Goal: Task Accomplishment & Management: Use online tool/utility

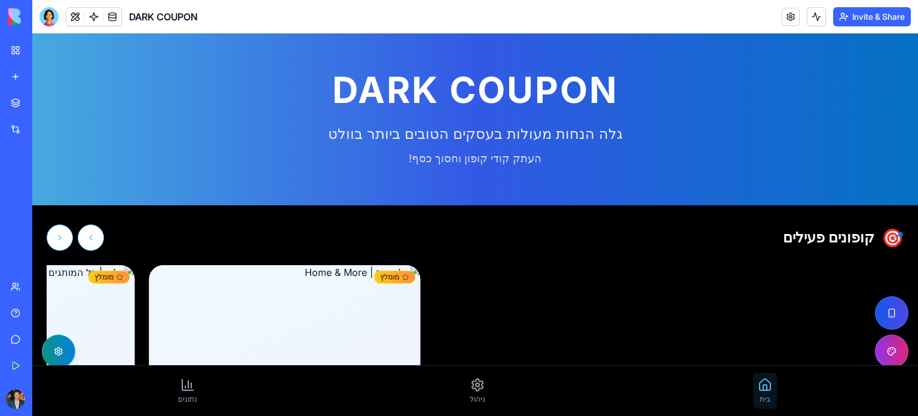
drag, startPoint x: 46, startPoint y: 30, endPoint x: 75, endPoint y: 63, distance: 44.5
click at [29, 63] on div "My Workspace New app" at bounding box center [16, 63] width 25 height 50
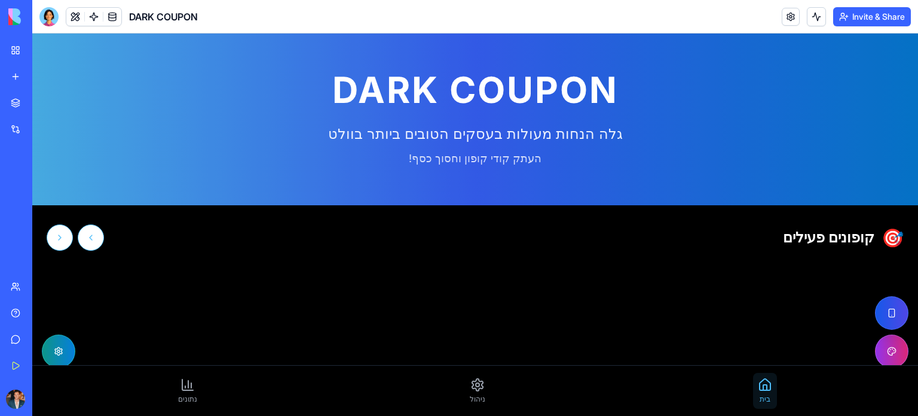
click at [44, 47] on div "My Workspace" at bounding box center [37, 50] width 16 height 12
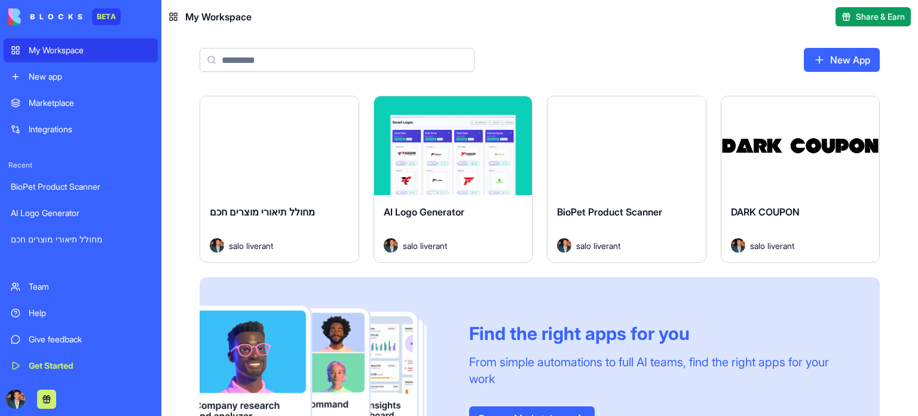
click at [329, 178] on div "Launch" at bounding box center [279, 145] width 158 height 99
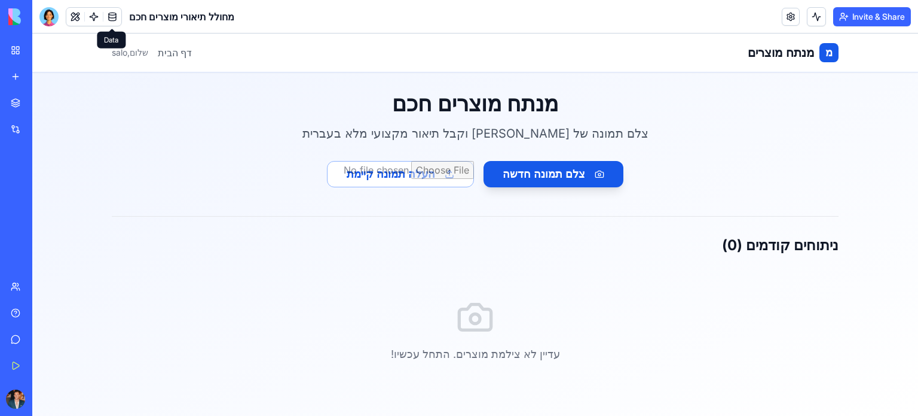
click at [118, 19] on link at bounding box center [112, 17] width 18 height 18
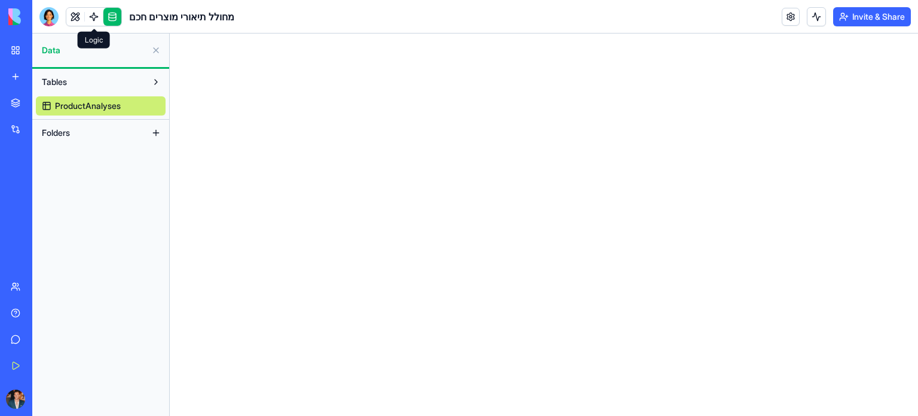
click at [94, 19] on link at bounding box center [94, 17] width 18 height 18
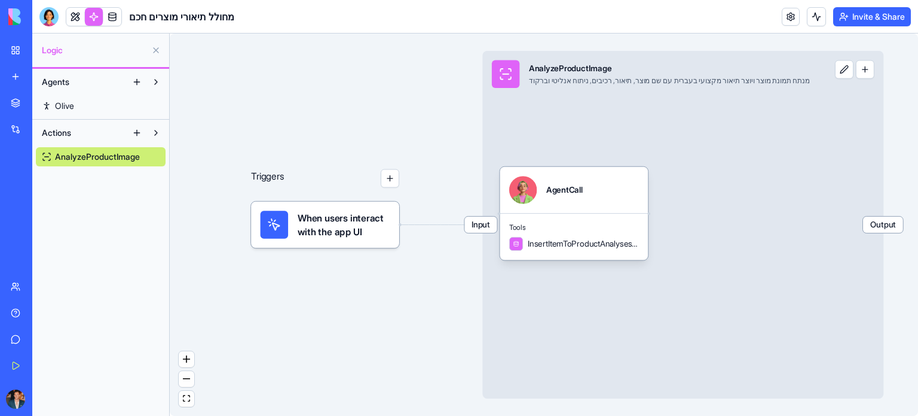
click at [72, 15] on link at bounding box center [75, 17] width 18 height 18
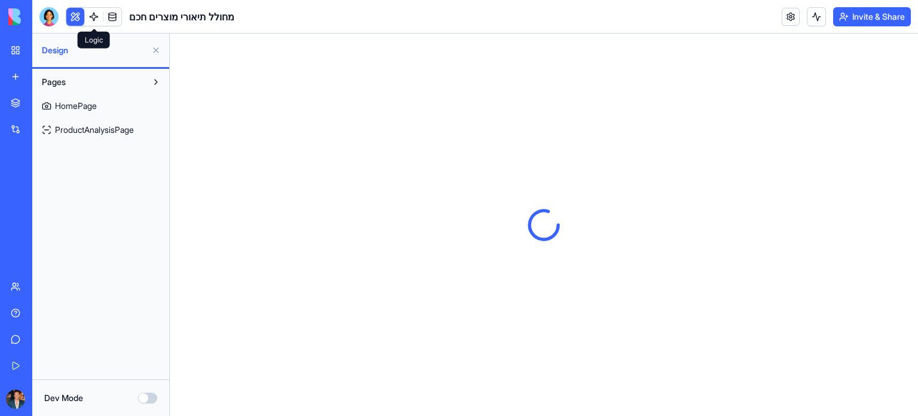
click at [91, 21] on link at bounding box center [94, 17] width 18 height 18
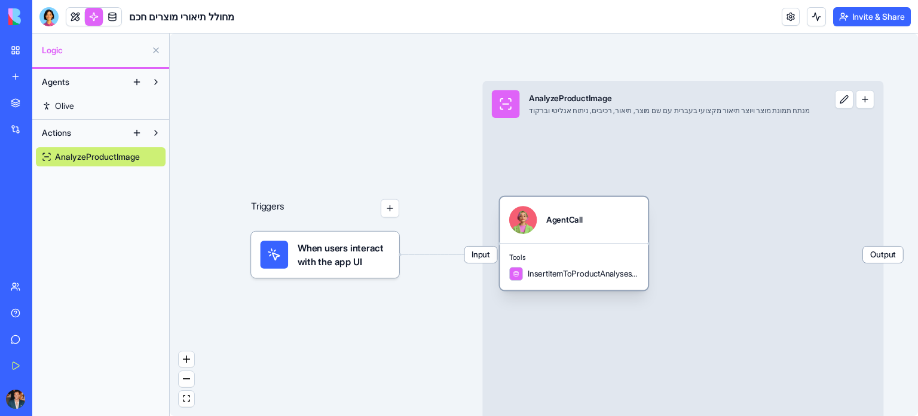
click at [555, 225] on div "AgentCall" at bounding box center [565, 219] width 36 height 11
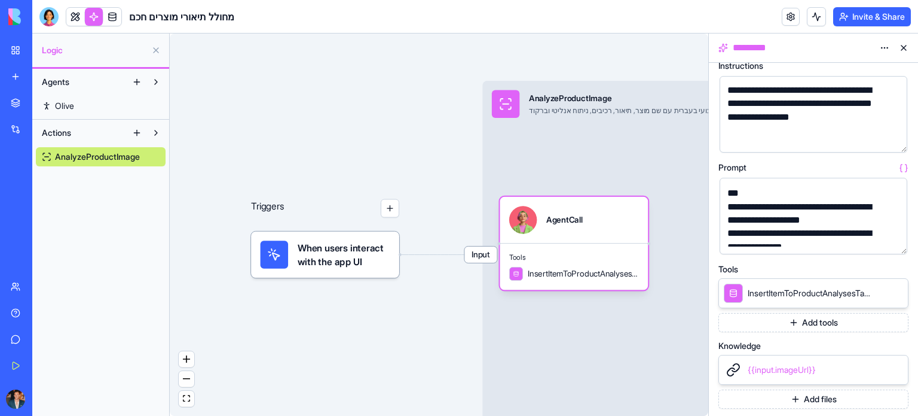
scroll to position [179, 0]
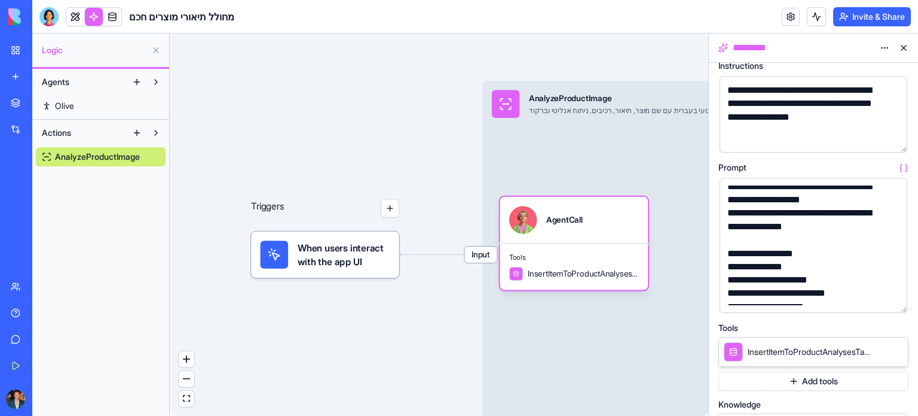
drag, startPoint x: 906, startPoint y: 251, endPoint x: 910, endPoint y: 310, distance: 59.3
click at [910, 310] on div "**********" at bounding box center [813, 239] width 209 height 353
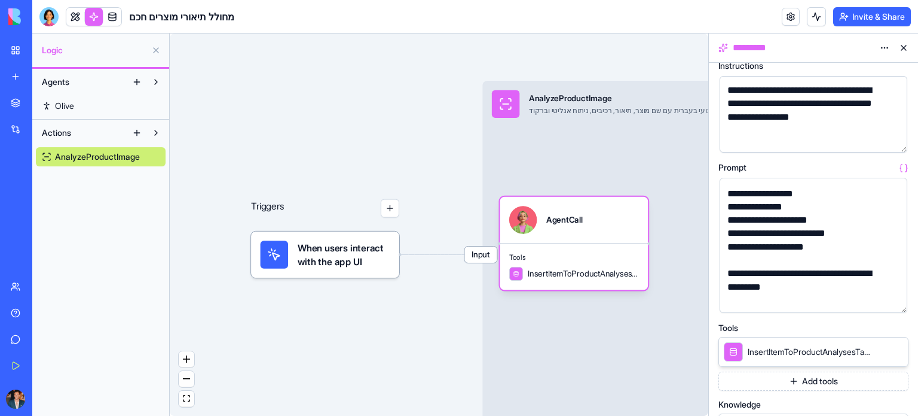
click at [896, 299] on button "button" at bounding box center [895, 300] width 19 height 19
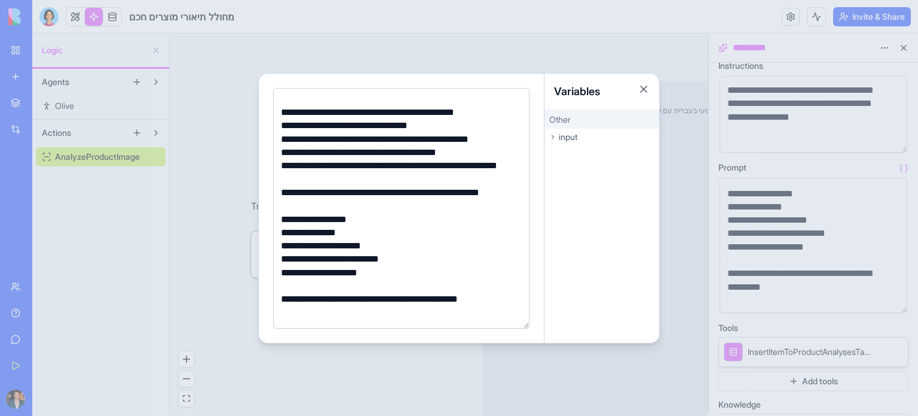
scroll to position [60, 0]
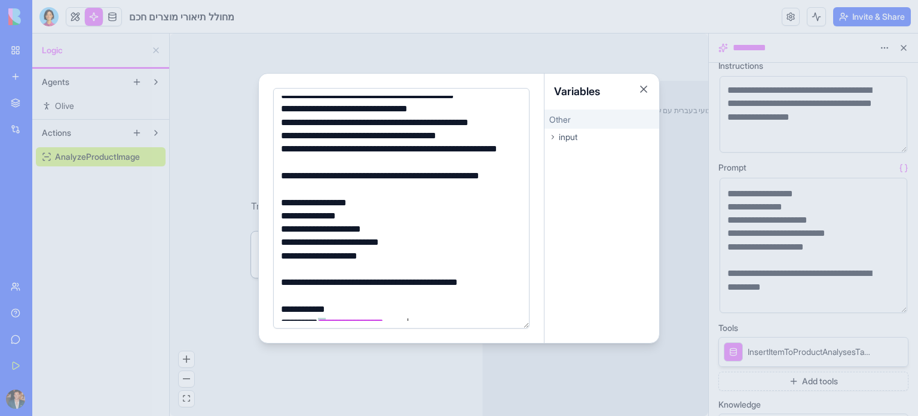
click at [446, 213] on div "**********" at bounding box center [399, 215] width 245 height 13
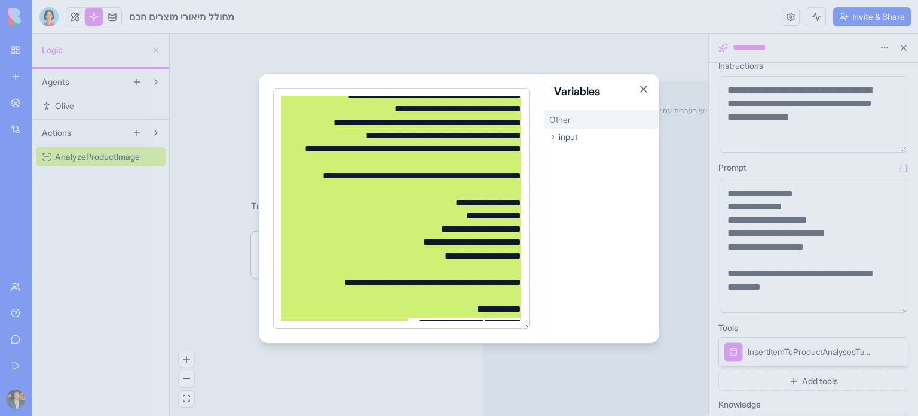
click at [446, 214] on div "**********" at bounding box center [399, 215] width 245 height 13
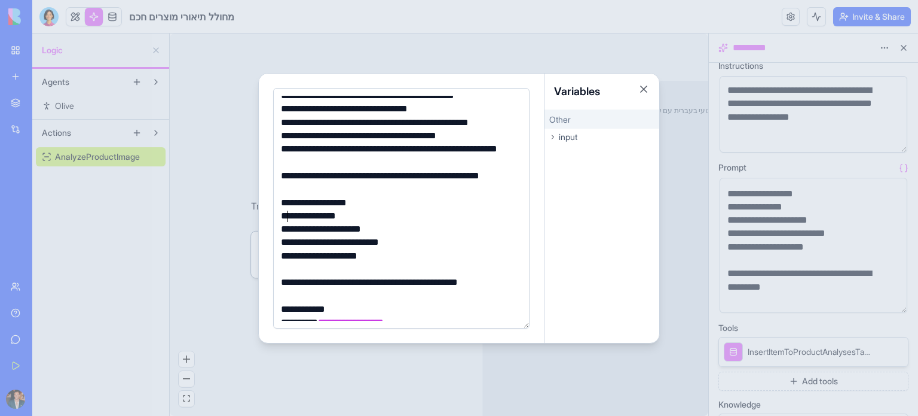
click at [503, 273] on div at bounding box center [399, 269] width 245 height 13
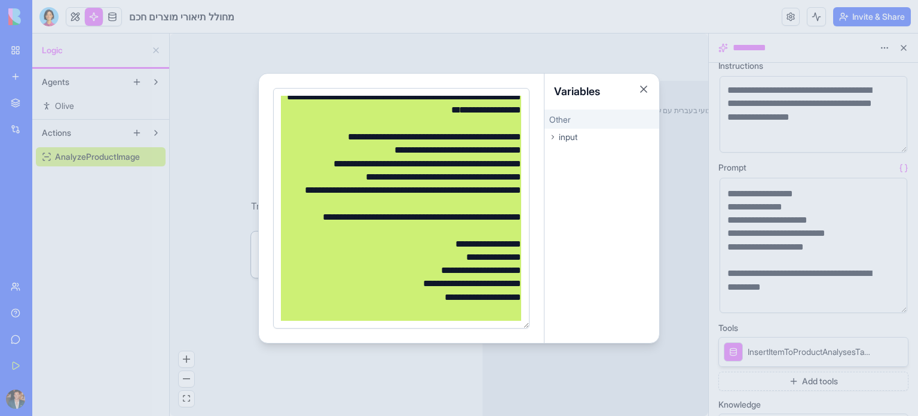
scroll to position [0, 0]
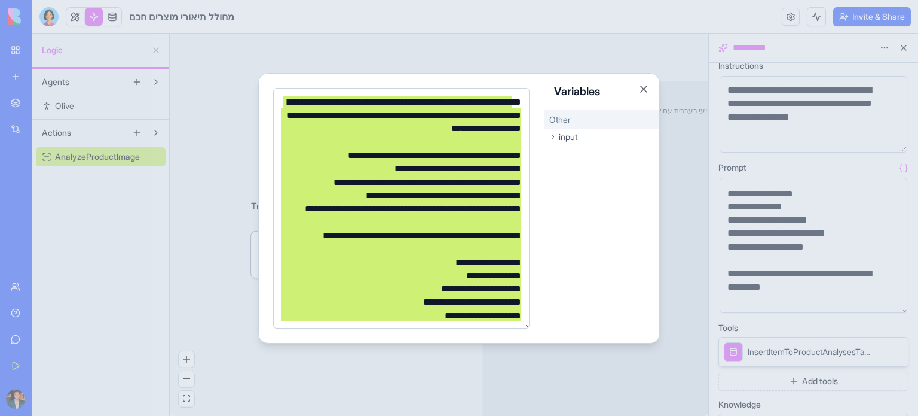
click at [503, 273] on div "**********" at bounding box center [399, 275] width 245 height 13
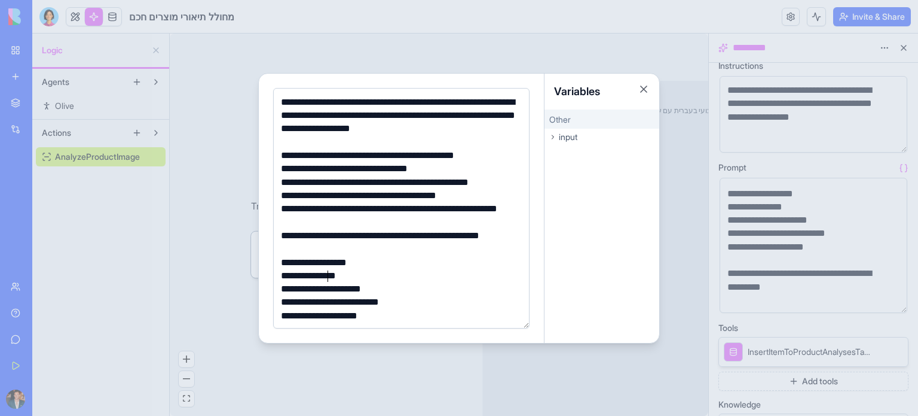
click at [315, 169] on div "**********" at bounding box center [399, 168] width 245 height 13
click at [332, 190] on div "**********" at bounding box center [399, 195] width 245 height 13
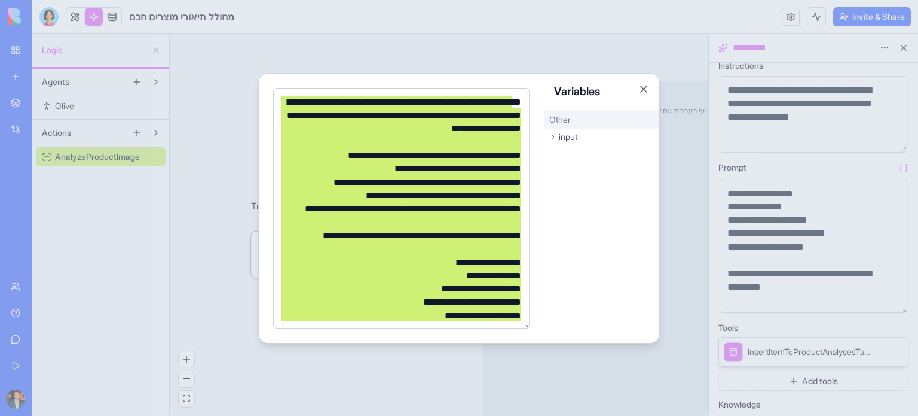
click at [395, 210] on div "**********" at bounding box center [399, 215] width 245 height 27
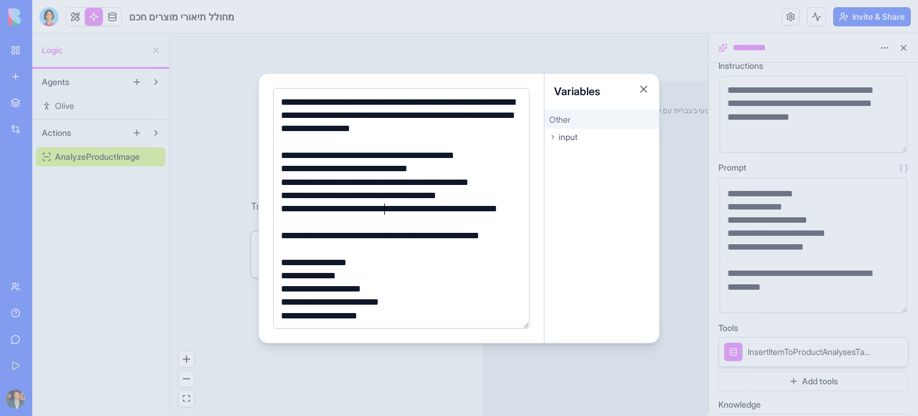
click at [367, 207] on div "**********" at bounding box center [399, 215] width 245 height 27
click at [464, 200] on div "**********" at bounding box center [399, 195] width 245 height 13
click at [643, 88] on button "Close" at bounding box center [644, 89] width 12 height 12
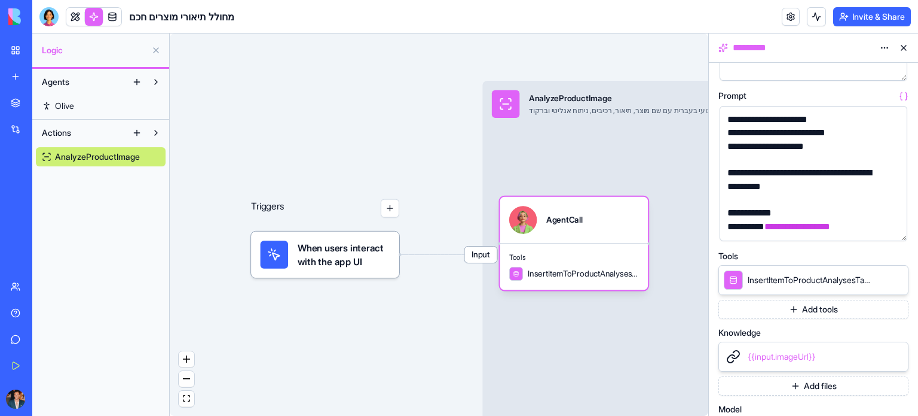
scroll to position [311, 0]
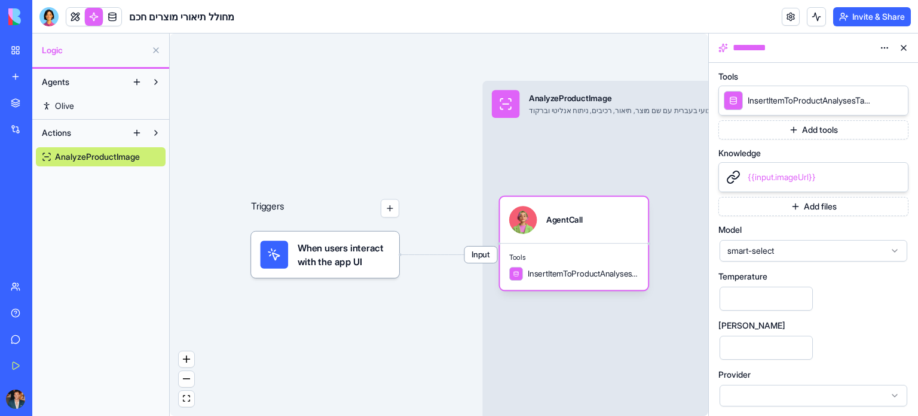
click at [855, 245] on span "smart-select" at bounding box center [807, 251] width 158 height 12
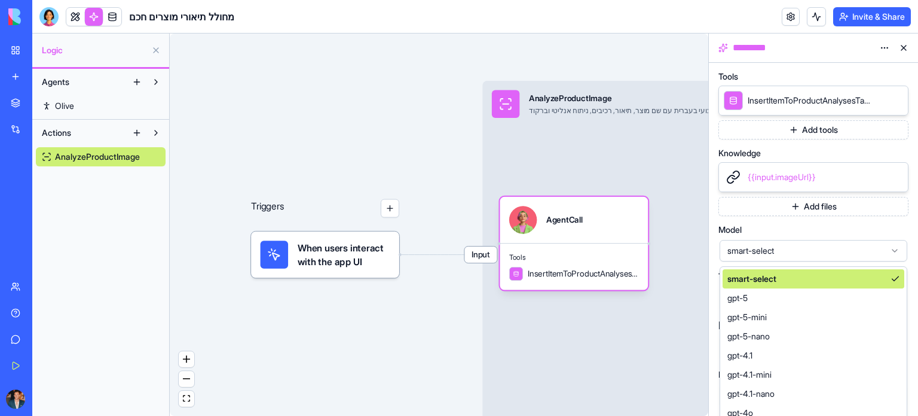
scroll to position [340, 0]
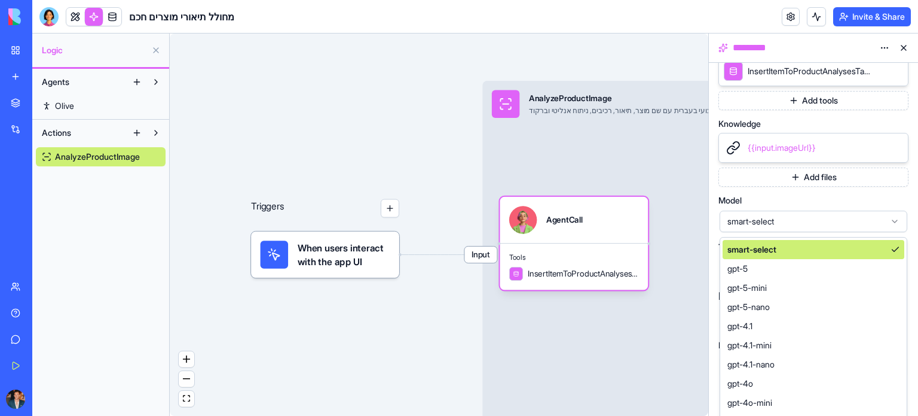
click at [872, 198] on div "**********" at bounding box center [814, 55] width 190 height 646
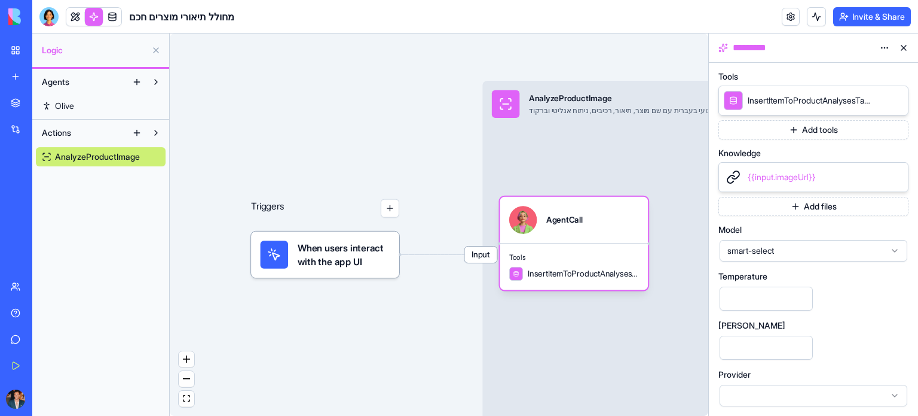
scroll to position [191, 0]
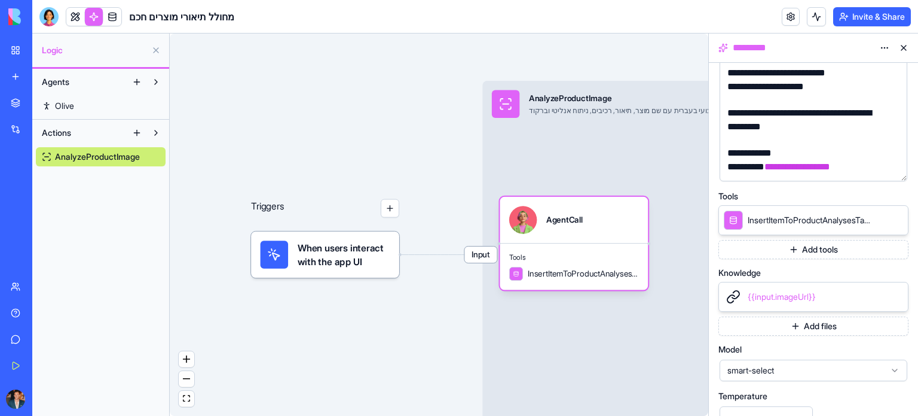
click at [797, 250] on button "Add tools" at bounding box center [814, 249] width 190 height 19
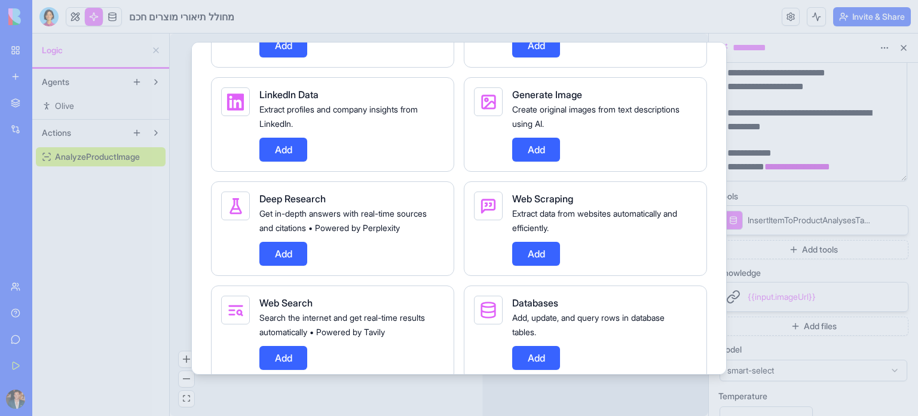
scroll to position [538, 0]
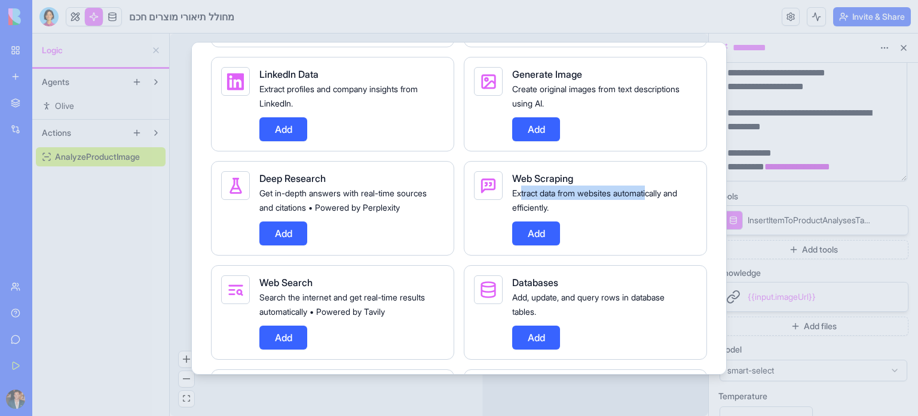
drag, startPoint x: 655, startPoint y: 195, endPoint x: 522, endPoint y: 197, distance: 132.8
click at [522, 197] on div "Extract data from websites automatically and efficiently." at bounding box center [599, 199] width 175 height 29
click at [566, 213] on div "Web Scraping Extract data from websites automatically and efficiently. Add" at bounding box center [599, 208] width 175 height 74
drag, startPoint x: 572, startPoint y: 193, endPoint x: 569, endPoint y: 200, distance: 7.8
click at [569, 200] on span "Extract data from websites automatically and efficiently." at bounding box center [594, 200] width 165 height 25
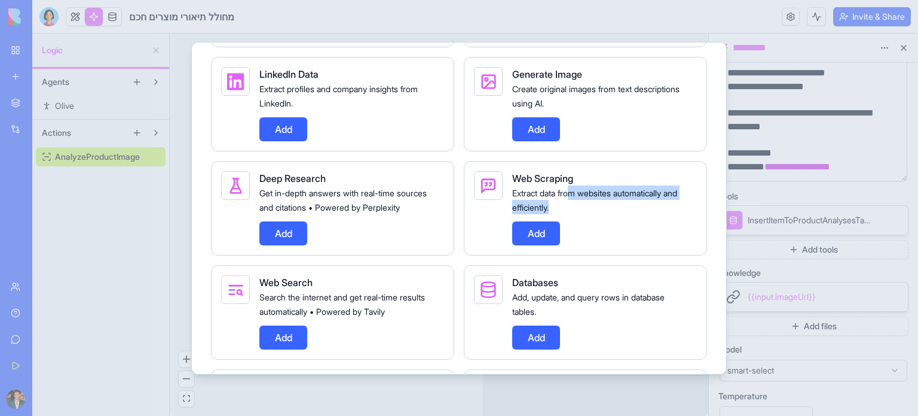
click at [584, 194] on span "Extract data from websites automatically and efficiently." at bounding box center [594, 200] width 165 height 25
drag, startPoint x: 584, startPoint y: 194, endPoint x: 557, endPoint y: 197, distance: 27.1
click at [557, 197] on div "Extract data from websites automatically and efficiently." at bounding box center [599, 199] width 175 height 29
click at [503, 198] on div "Web Scraping Extract data from websites automatically and efficiently. Add" at bounding box center [585, 208] width 243 height 94
click at [526, 203] on span "Extract data from websites automatically and efficiently." at bounding box center [594, 200] width 165 height 25
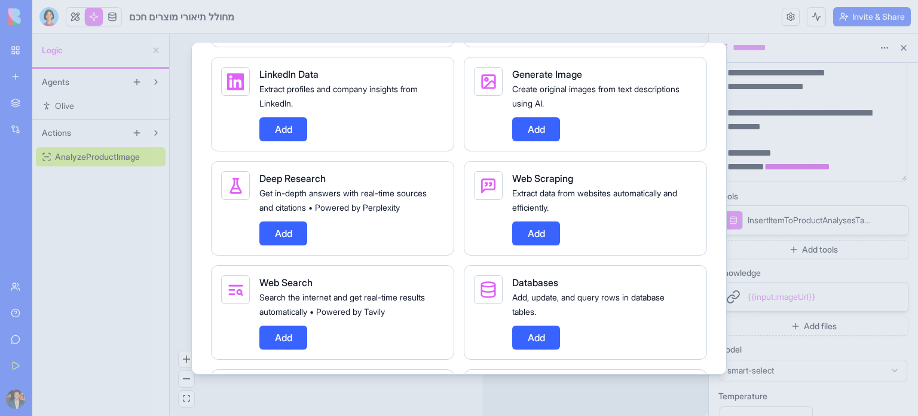
click at [637, 392] on div at bounding box center [459, 208] width 918 height 416
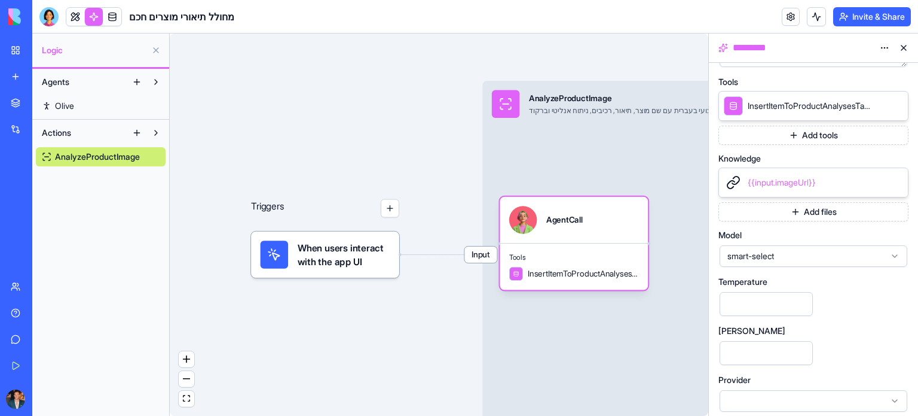
scroll to position [311, 0]
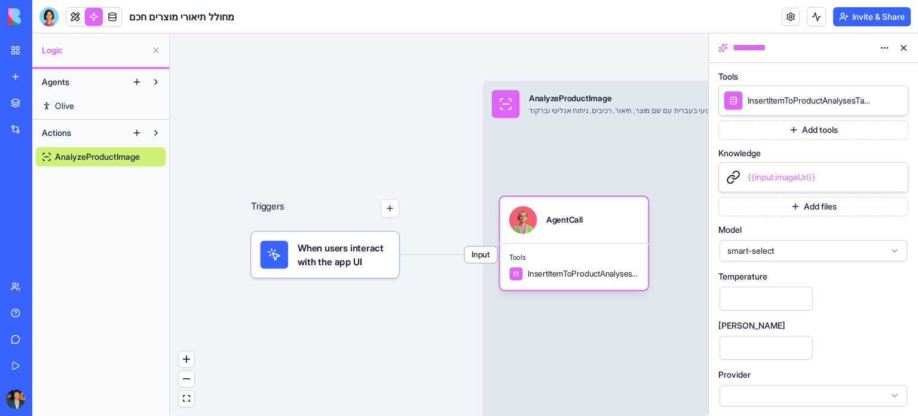
click at [871, 251] on span "smart-select" at bounding box center [807, 251] width 158 height 12
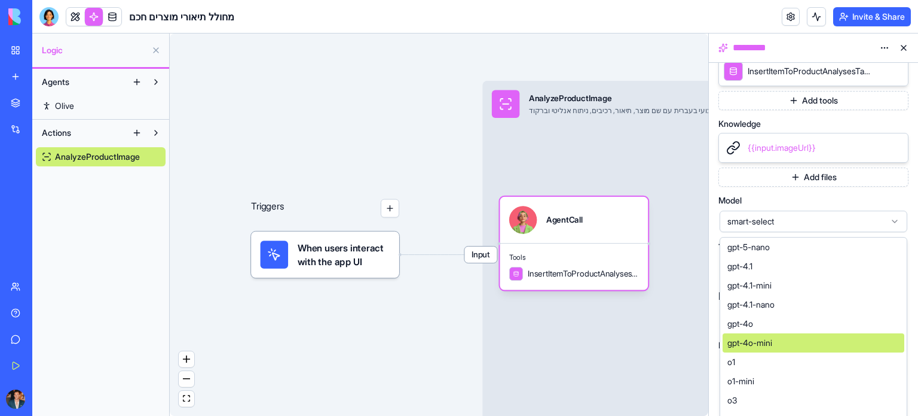
scroll to position [0, 0]
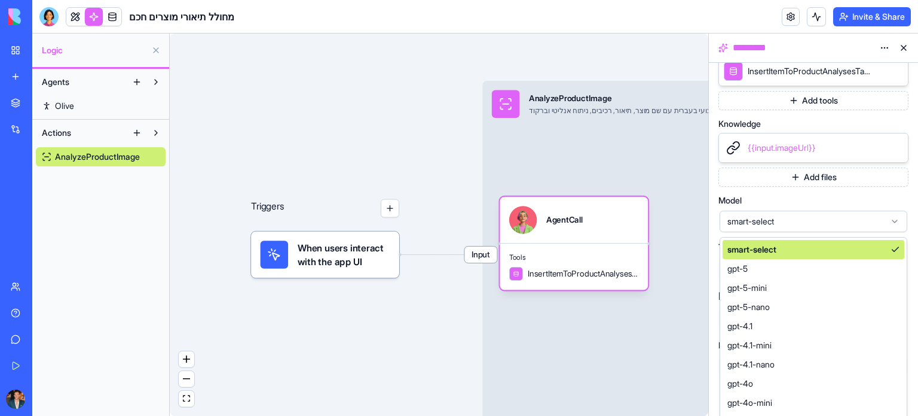
click at [677, 240] on div "Input AnalyzeProductImage מנתח תמונת מוצר ויוצר תיאור מקצועי בעברית עם שם מוצר,…" at bounding box center [683, 254] width 401 height 347
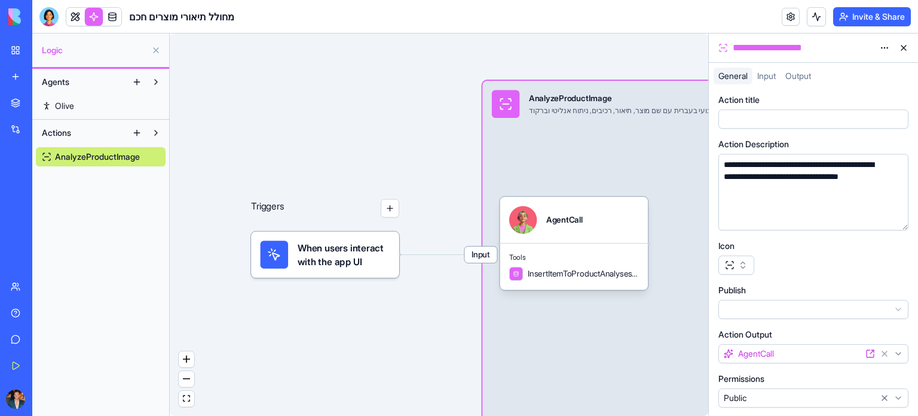
scroll to position [5, 0]
click at [807, 304] on html "**********" at bounding box center [459, 208] width 918 height 416
click at [838, 258] on html "**********" at bounding box center [459, 208] width 918 height 416
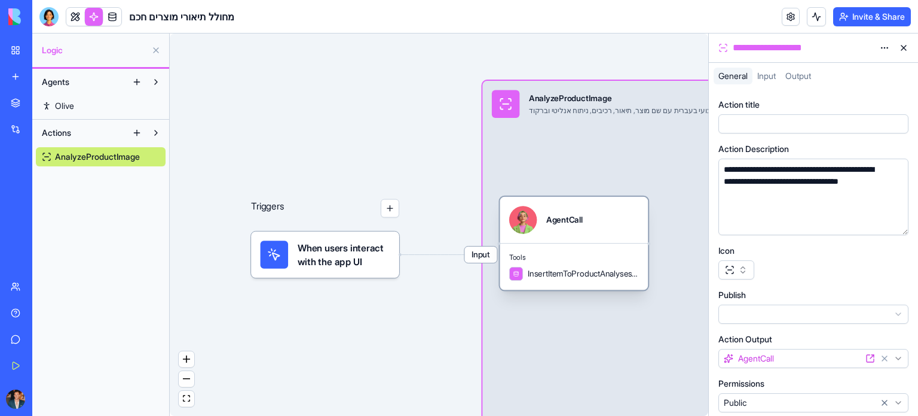
click at [523, 218] on div at bounding box center [523, 220] width 28 height 28
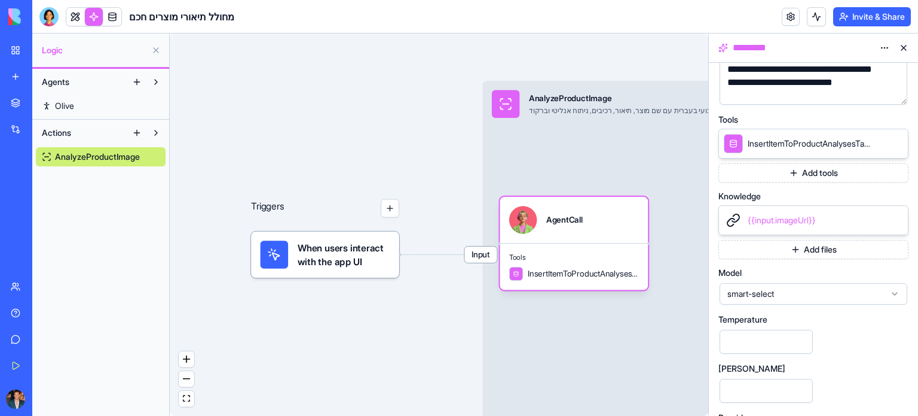
scroll to position [253, 0]
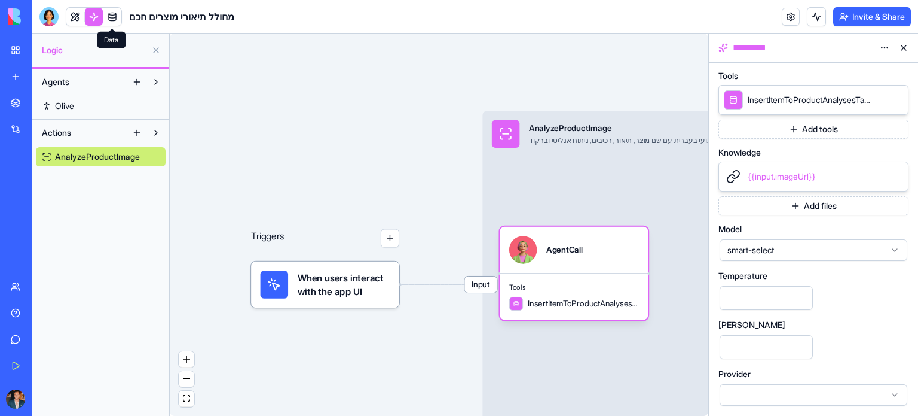
click at [110, 15] on link at bounding box center [112, 17] width 18 height 18
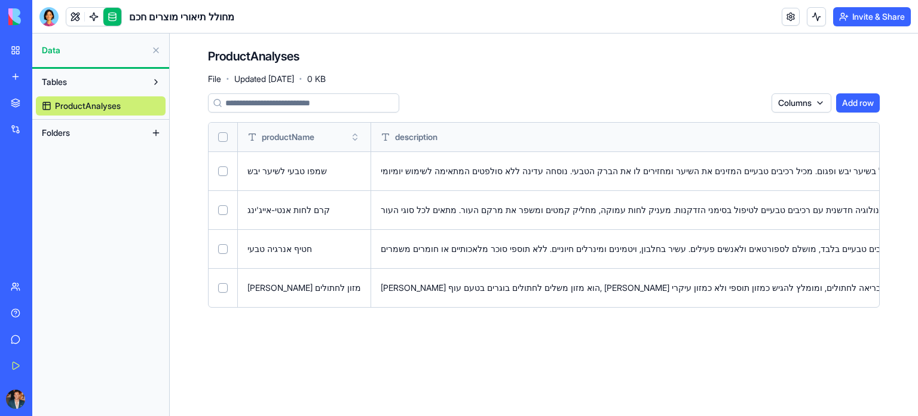
click at [93, 47] on span "Data" at bounding box center [94, 50] width 105 height 12
click at [71, 17] on link at bounding box center [75, 17] width 18 height 18
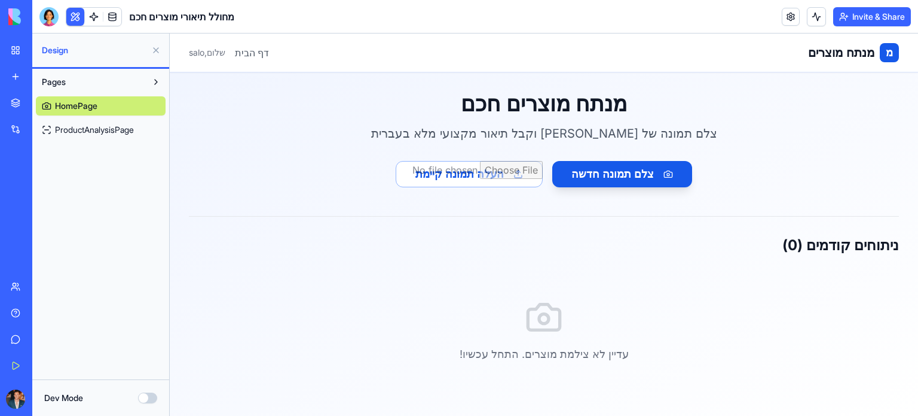
click at [120, 127] on span "ProductAnalysisPage" at bounding box center [94, 130] width 79 height 12
click at [114, 109] on link "HomePage" at bounding box center [101, 105] width 130 height 19
click at [495, 171] on input "file" at bounding box center [469, 174] width 147 height 26
click at [623, 172] on button "צלם תמונה חדשה" at bounding box center [623, 174] width 140 height 26
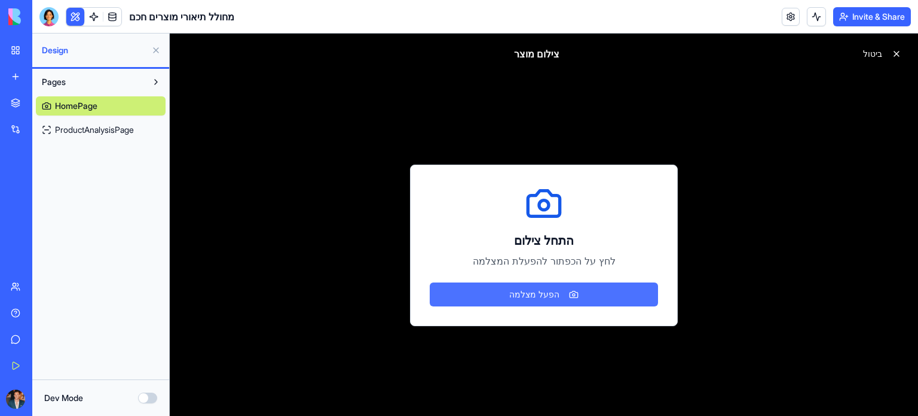
click at [542, 291] on button "הפעל מצלמה" at bounding box center [544, 294] width 228 height 24
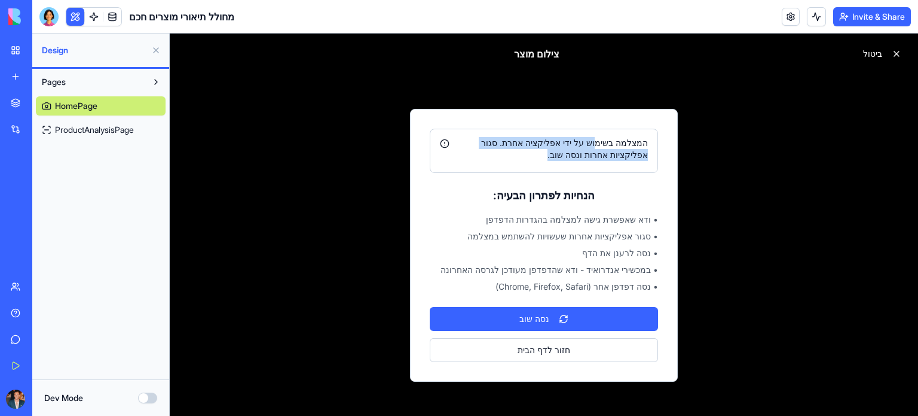
drag, startPoint x: 608, startPoint y: 142, endPoint x: 489, endPoint y: 149, distance: 118.6
click at [489, 149] on div "המצלמה בשימוש על ידי אפליקציה אחרת. סגור אפליקציות אחרות ונסה שוב." at bounding box center [544, 149] width 208 height 24
click at [491, 151] on div "המצלמה בשימוש על ידי אפליקציה אחרת. סגור אפליקציות אחרות ונסה שוב." at bounding box center [544, 149] width 208 height 24
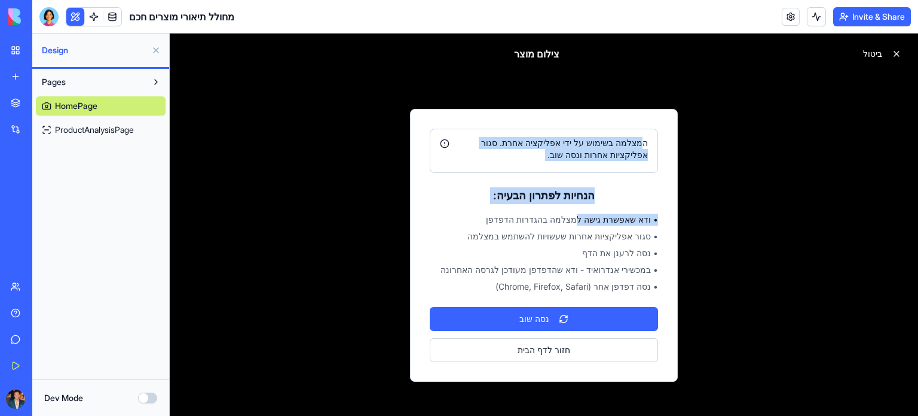
drag, startPoint x: 643, startPoint y: 147, endPoint x: 591, endPoint y: 219, distance: 89.1
click at [591, 219] on div "המצלמה בשימוש על ידי אפליקציה אחרת. סגור אפליקציות אחרות ונסה שוב. הנחיות לפתרו…" at bounding box center [544, 244] width 267 height 271
click at [639, 168] on div "המצלמה בשימוש על ידי אפליקציה אחרת. סגור אפליקציות אחרות ונסה שוב." at bounding box center [544, 151] width 228 height 44
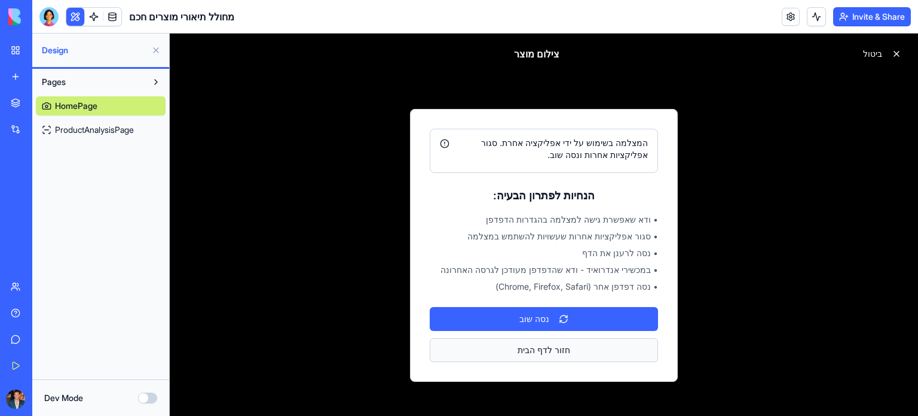
click at [598, 358] on button "חזור לדף הבית" at bounding box center [544, 350] width 228 height 24
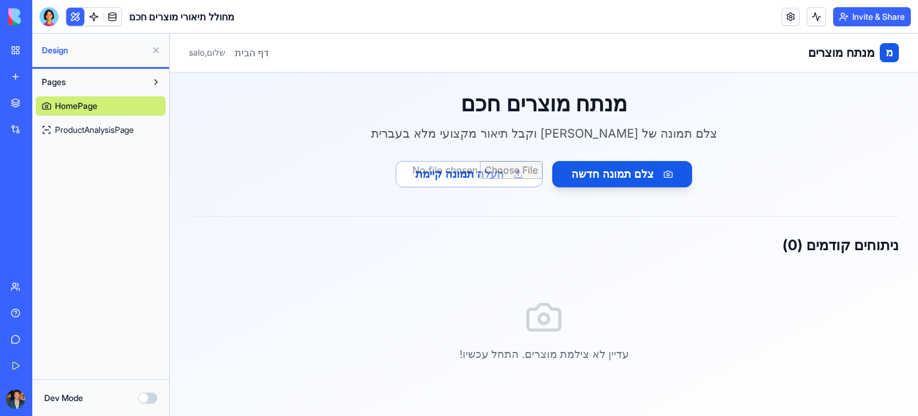
click at [851, 16] on button "Invite & Share" at bounding box center [873, 16] width 78 height 19
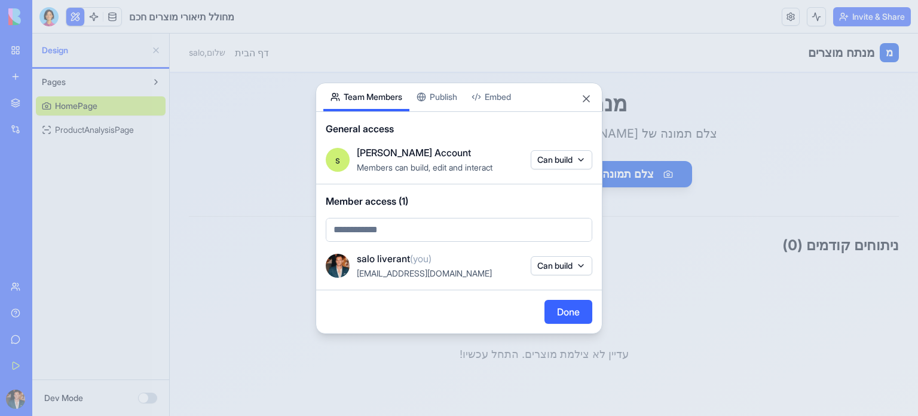
click at [435, 91] on button "Publish" at bounding box center [437, 97] width 55 height 28
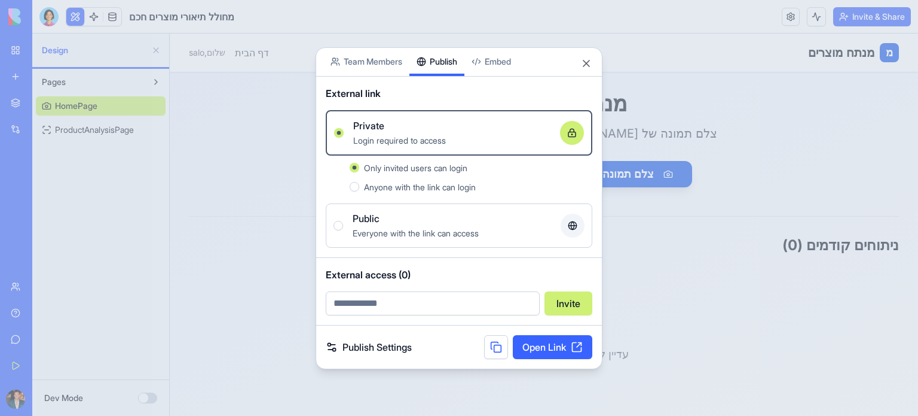
click at [487, 341] on button at bounding box center [496, 347] width 24 height 24
click at [584, 62] on button "Close" at bounding box center [587, 63] width 12 height 12
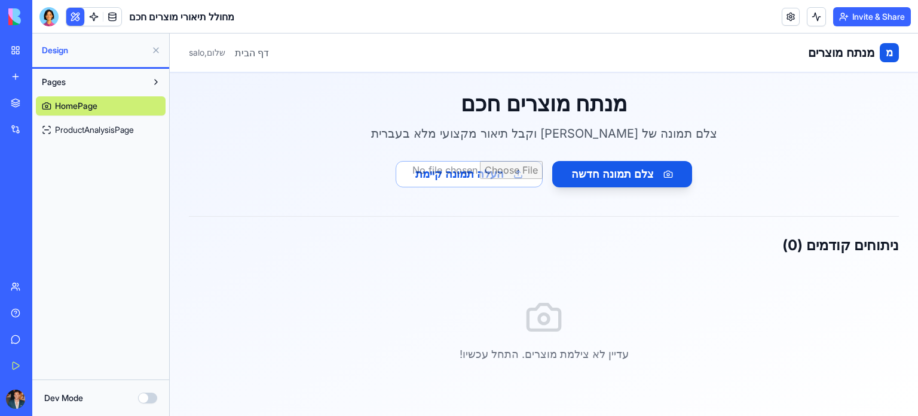
click at [51, 58] on link "My Workspace" at bounding box center [28, 50] width 48 height 24
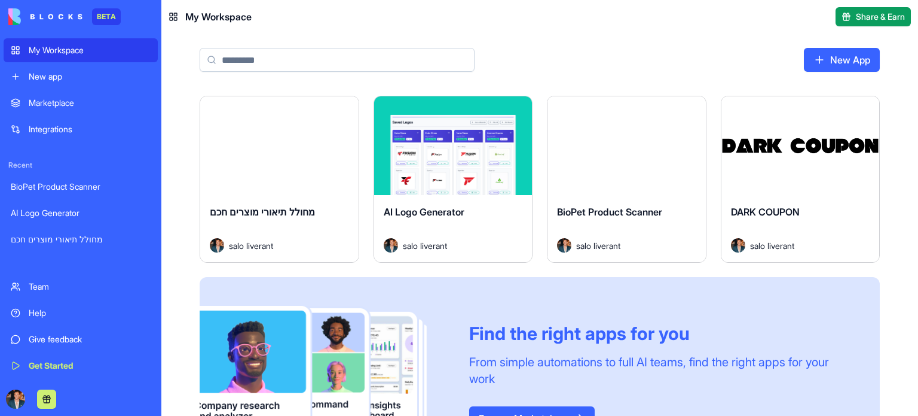
drag, startPoint x: 258, startPoint y: 195, endPoint x: 270, endPoint y: 208, distance: 17.8
click at [258, 195] on div "מחולל תיאורי מוצרים חכם salo liverant" at bounding box center [279, 228] width 158 height 67
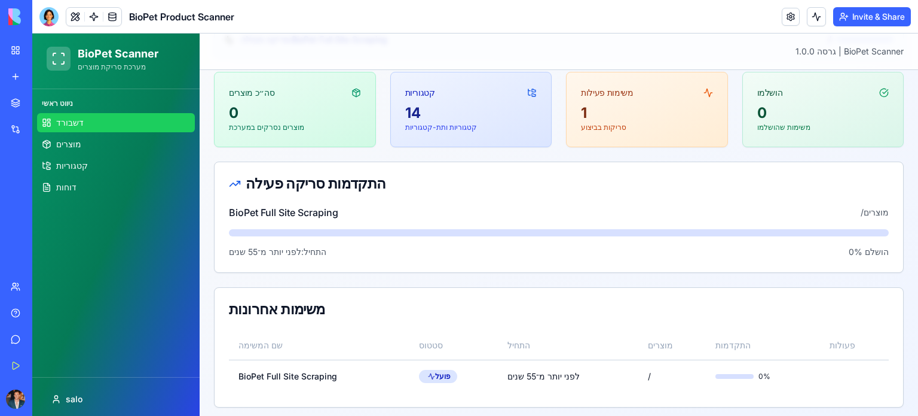
scroll to position [114, 0]
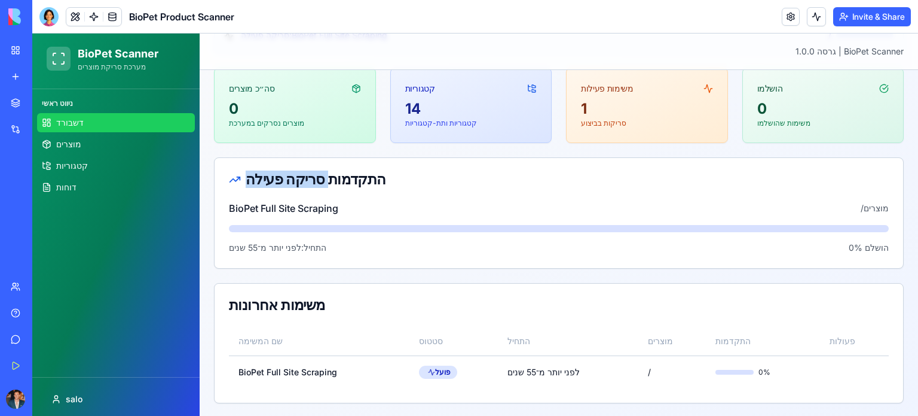
drag, startPoint x: 315, startPoint y: 183, endPoint x: 233, endPoint y: 192, distance: 81.8
click at [233, 192] on div "התקדמות סריקה פעילה" at bounding box center [559, 179] width 689 height 43
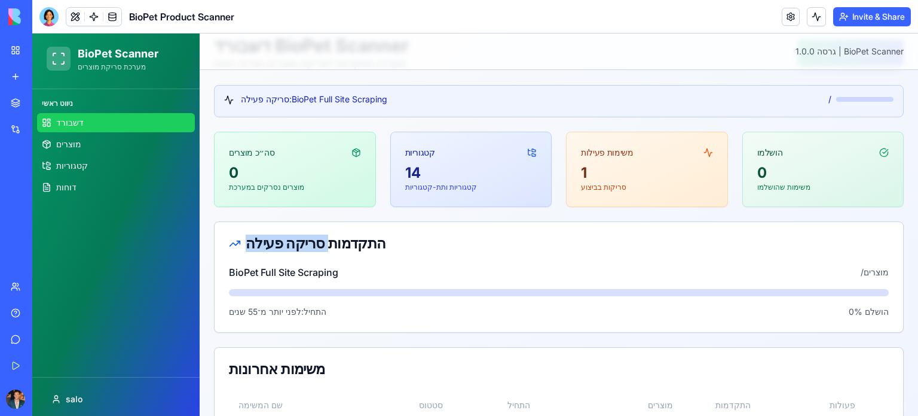
scroll to position [0, 0]
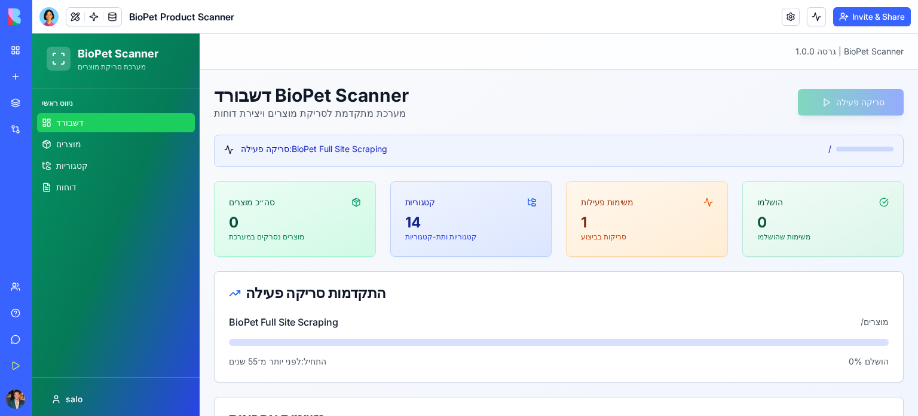
click at [408, 219] on div "14" at bounding box center [471, 222] width 132 height 19
drag, startPoint x: 313, startPoint y: 355, endPoint x: 221, endPoint y: 365, distance: 92.1
click at [215, 369] on div "BioPet Full Site Scraping / מוצרים התחיל: לפני יותר מ־55 שנים 0 % הושלם" at bounding box center [559, 348] width 689 height 67
click at [279, 356] on span "התחיל: לפני יותר מ־55 שנים" at bounding box center [277, 361] width 97 height 12
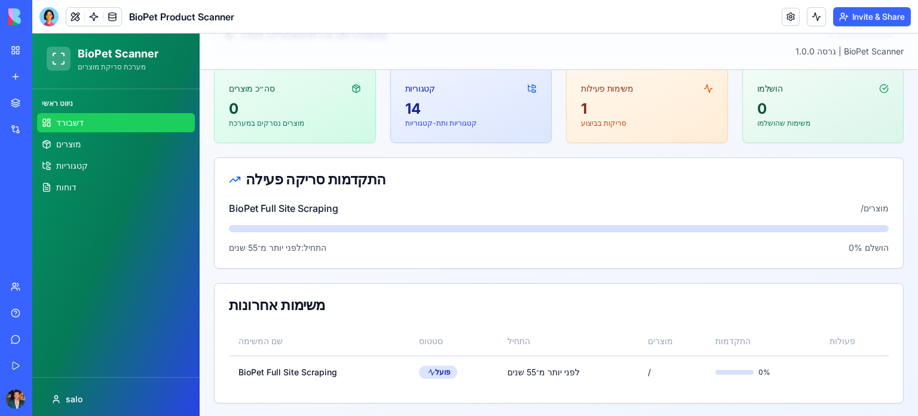
click at [325, 236] on div "BioPet Full Site Scraping / מוצרים התחיל: לפני יותר מ־55 שנים 0 % הושלם" at bounding box center [559, 234] width 689 height 67
drag, startPoint x: 328, startPoint y: 236, endPoint x: 432, endPoint y: 225, distance: 104.0
click at [294, 248] on div "BioPet Full Site Scraping / מוצרים התחיל: לפני יותר מ־55 שנים 0 % הושלם" at bounding box center [559, 234] width 689 height 67
click at [492, 219] on div "BioPet Full Site Scraping / מוצרים התחיל: לפני יותר מ־55 שנים 0 % הושלם" at bounding box center [559, 234] width 689 height 67
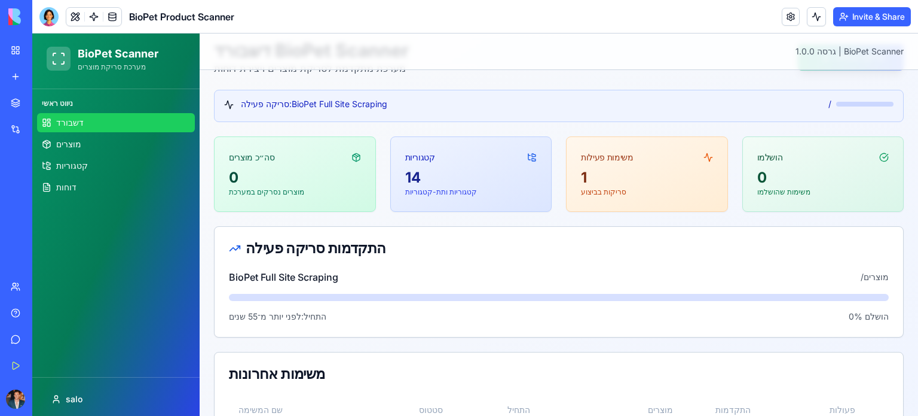
scroll to position [0, 0]
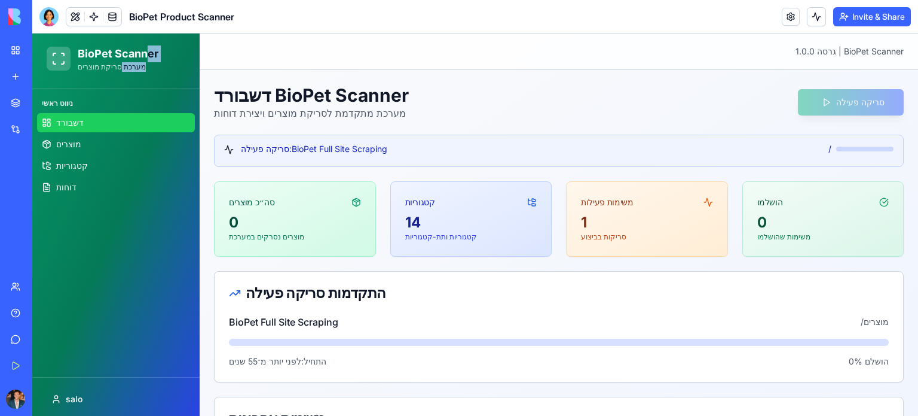
drag, startPoint x: 149, startPoint y: 55, endPoint x: 113, endPoint y: 65, distance: 37.9
click at [113, 65] on div "BioPet Scanner מערכת סריקת מוצרים" at bounding box center [118, 58] width 81 height 26
click at [181, 57] on div "BioPet Scanner מערכת סריקת מוצרים" at bounding box center [116, 58] width 158 height 41
click at [76, 129] on link "דשבורד" at bounding box center [116, 122] width 158 height 19
click at [12, 53] on link "My Workspace" at bounding box center [28, 50] width 48 height 24
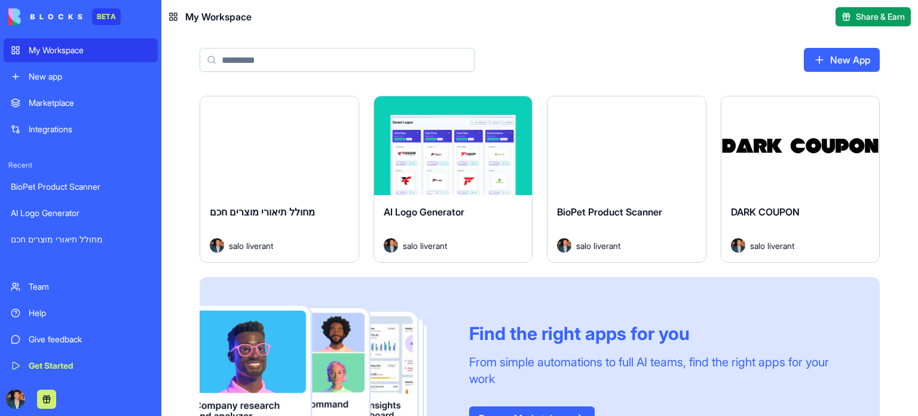
click at [81, 56] on link "My Workspace" at bounding box center [81, 50] width 154 height 24
click at [742, 164] on div "Launch" at bounding box center [801, 145] width 158 height 99
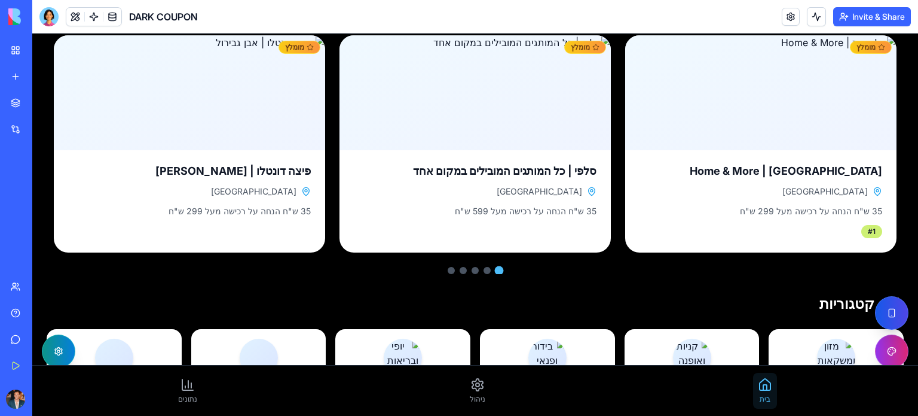
scroll to position [179, 0]
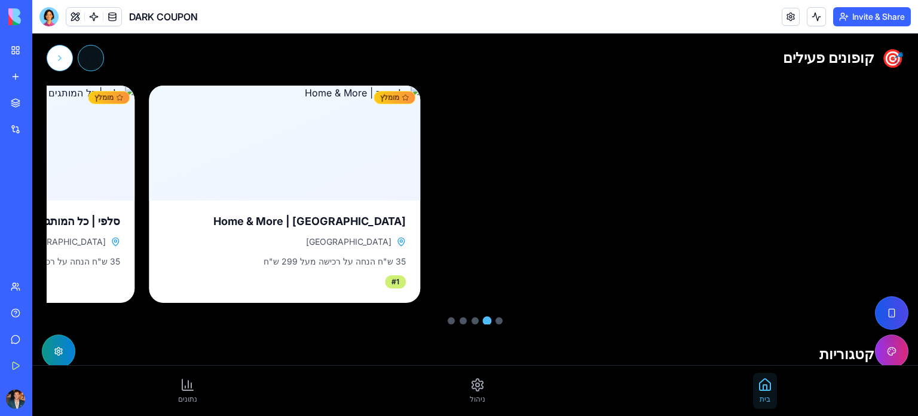
click at [93, 54] on button "קופון קודם" at bounding box center [91, 58] width 26 height 26
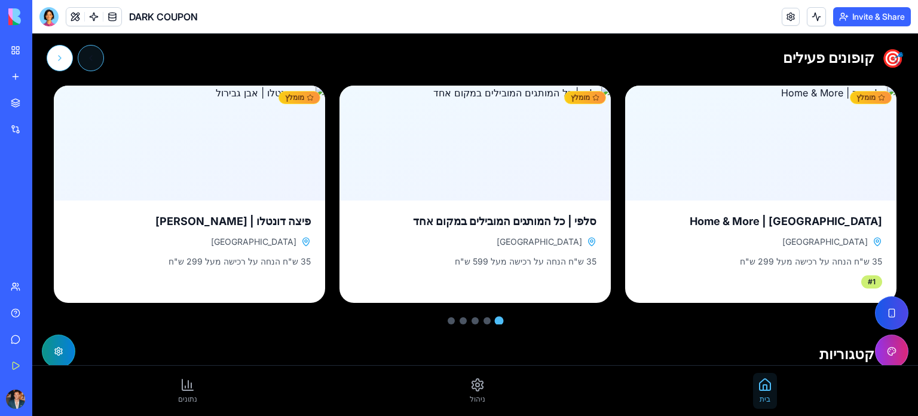
click at [93, 54] on button "קופון קודם" at bounding box center [91, 58] width 26 height 26
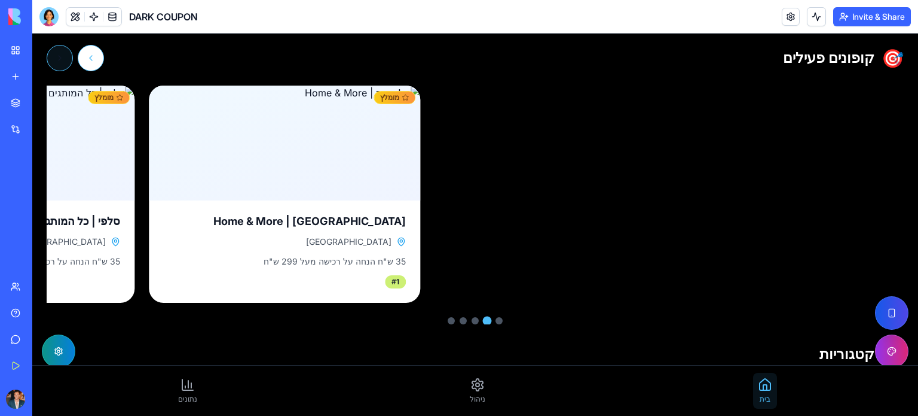
click at [69, 57] on button "קופון הבא" at bounding box center [60, 58] width 26 height 26
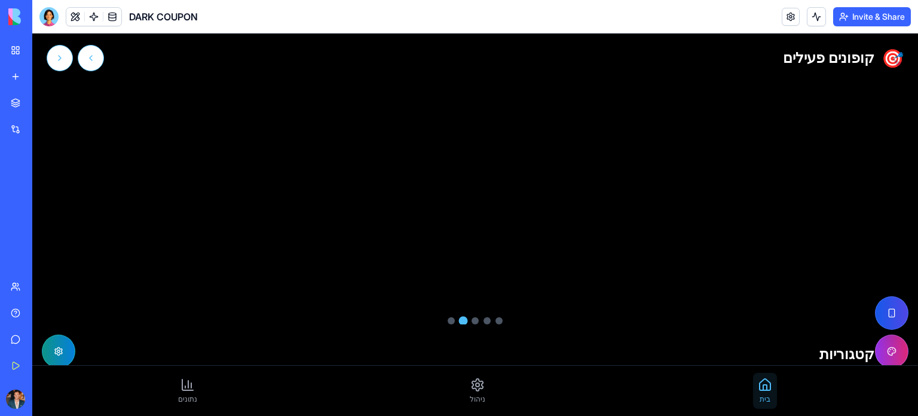
drag, startPoint x: 765, startPoint y: 165, endPoint x: 176, endPoint y: 162, distance: 589.0
click at [176, 162] on div "מומלץ לחץ לפרטים תל אביב | Home & More תל אביב 35 ש"ח הנחה על רכישה מעל 299 ש"ח…" at bounding box center [475, 194] width 857 height 217
click at [90, 61] on button "קופון קודם" at bounding box center [91, 58] width 26 height 26
click at [496, 321] on button "עבור לקופון 1" at bounding box center [499, 320] width 7 height 7
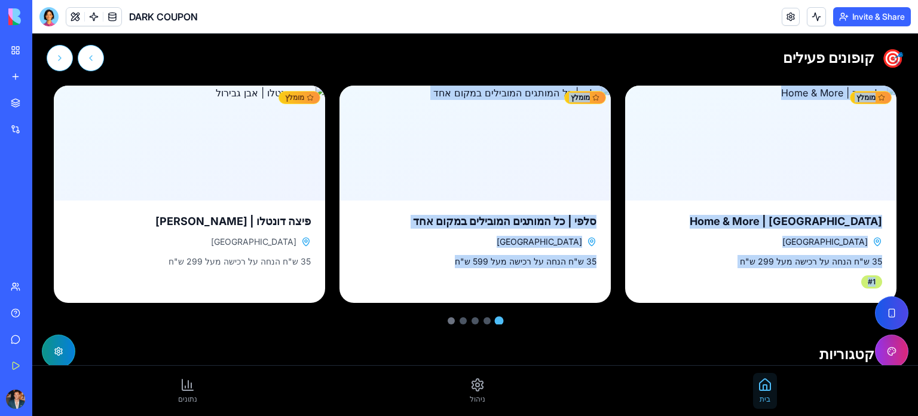
click at [448, 318] on button "עבור לקופון 5" at bounding box center [451, 320] width 7 height 7
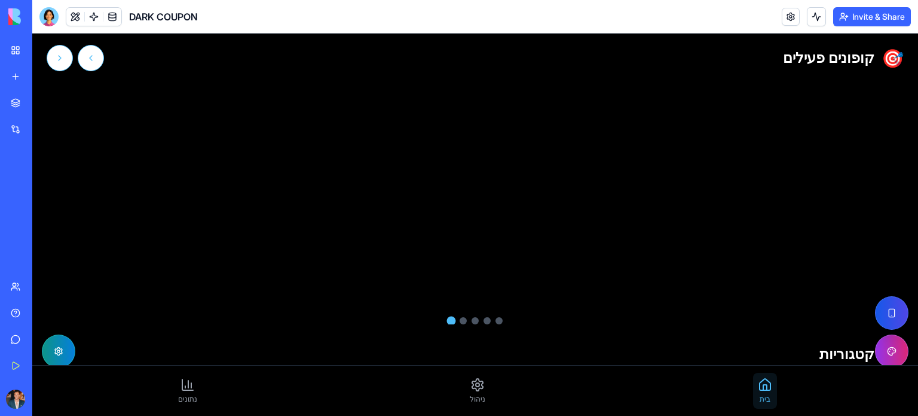
click at [456, 318] on div at bounding box center [475, 320] width 857 height 7
click at [460, 318] on button "עבור לקופון 4" at bounding box center [463, 320] width 7 height 7
click at [472, 318] on button "עבור לקופון 3" at bounding box center [475, 320] width 7 height 7
click at [484, 318] on button "עבור לקופון 2" at bounding box center [487, 320] width 7 height 7
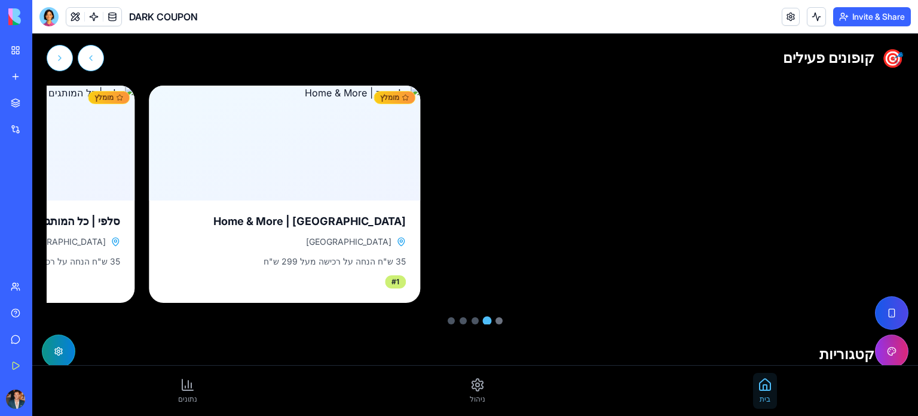
click at [496, 318] on button "עבור לקופון 1" at bounding box center [499, 320] width 7 height 7
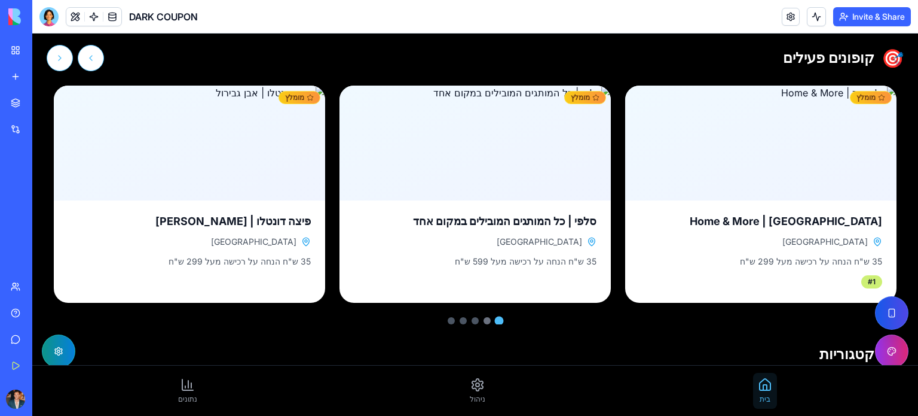
click at [484, 319] on button "עבור לקופון 2" at bounding box center [487, 320] width 7 height 7
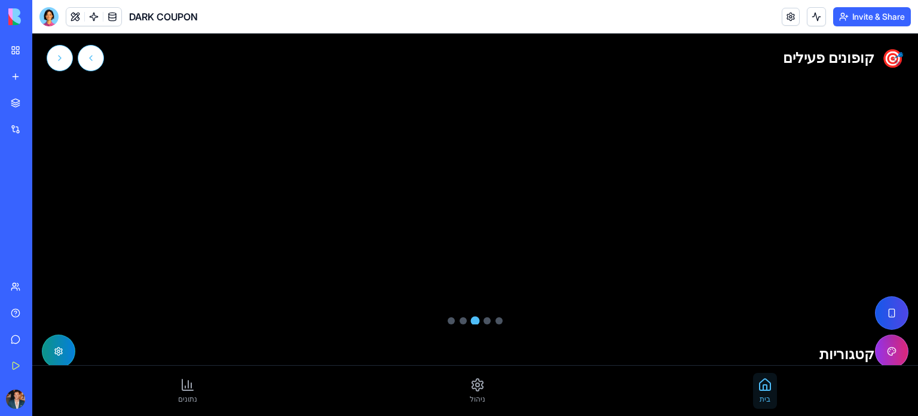
drag, startPoint x: 803, startPoint y: 169, endPoint x: 205, endPoint y: 182, distance: 598.7
click at [187, 185] on div "מומלץ לחץ לפרטים תל אביב | Home & More תל אביב 35 ש"ח הנחה על רכישה מעל 299 ש"ח…" at bounding box center [475, 194] width 857 height 217
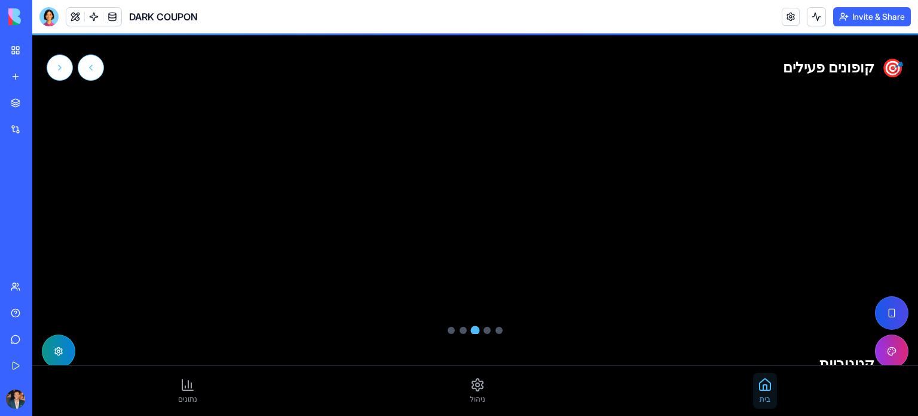
scroll to position [239, 0]
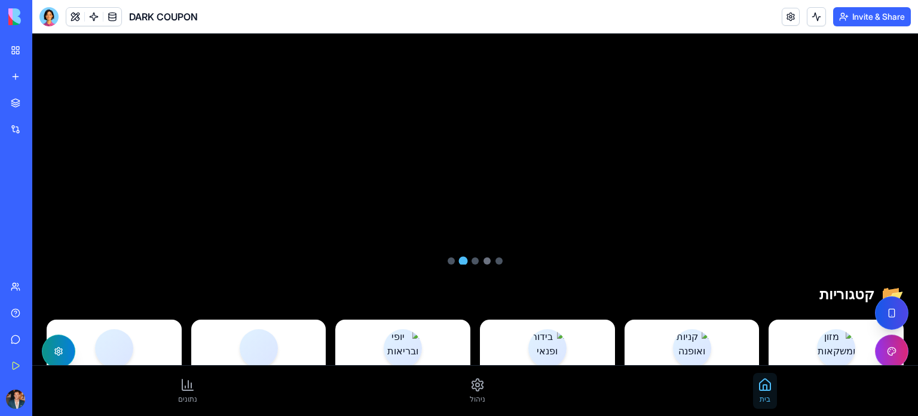
click at [484, 258] on button "עבור לקופון 2" at bounding box center [487, 260] width 7 height 7
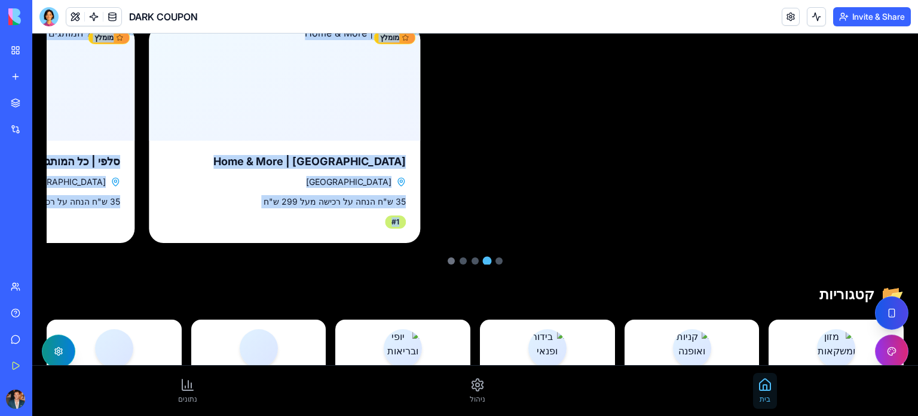
click at [448, 260] on button "עבור לקופון 5" at bounding box center [451, 260] width 7 height 7
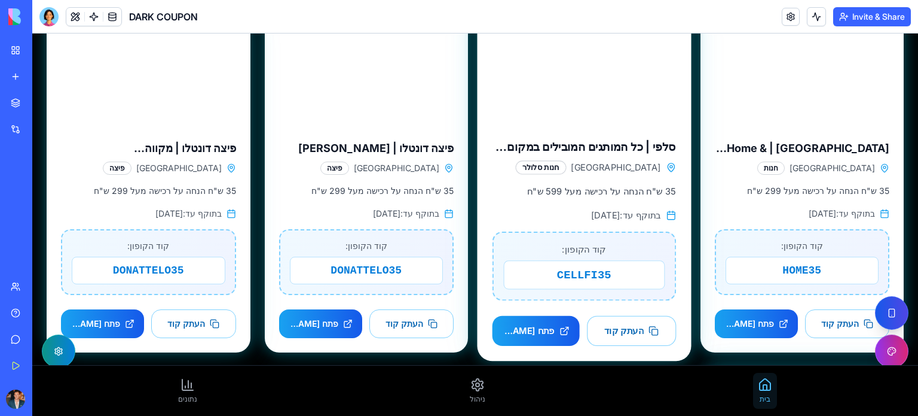
scroll to position [777, 0]
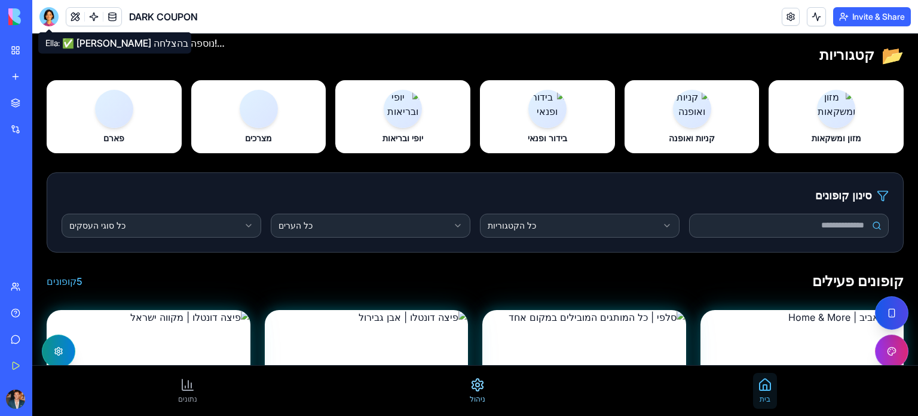
click at [472, 394] on span "ניהול" at bounding box center [478, 399] width 16 height 10
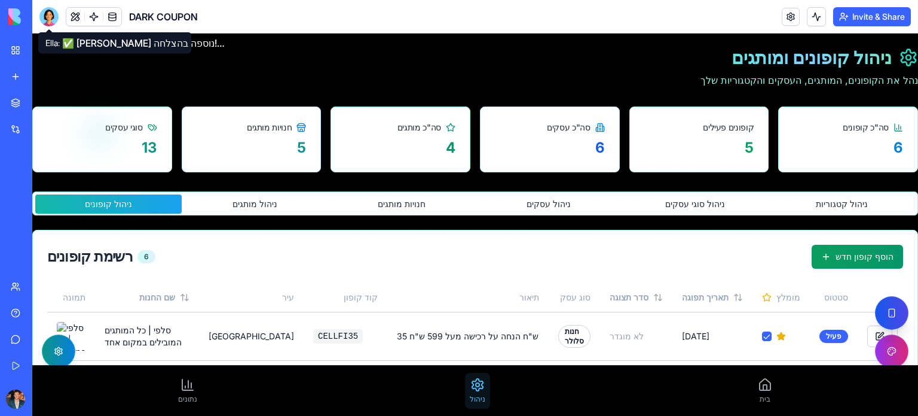
scroll to position [282, 0]
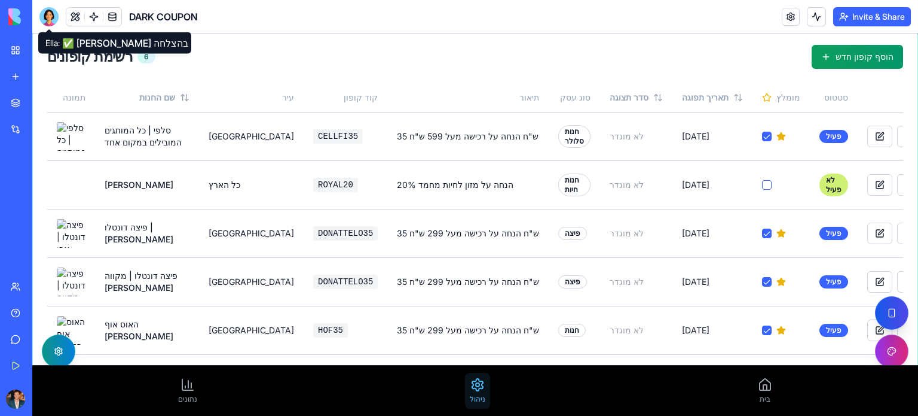
click at [403, 45] on div "רשימת קופונים 6 הוסף קופון חדש" at bounding box center [475, 57] width 856 height 24
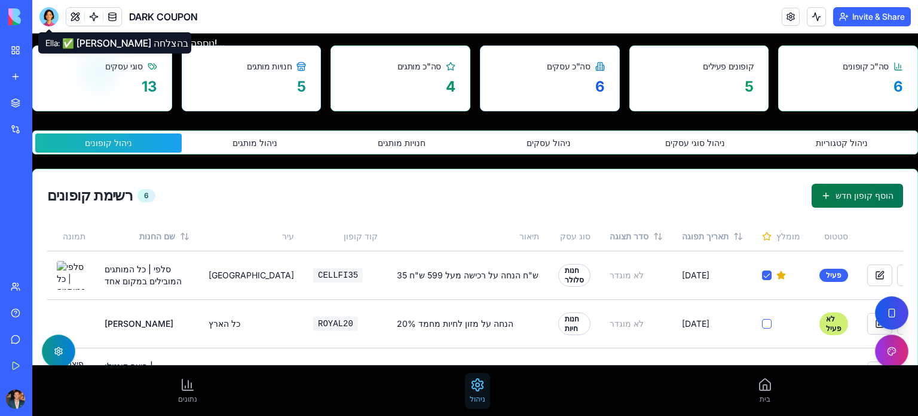
scroll to position [103, 0]
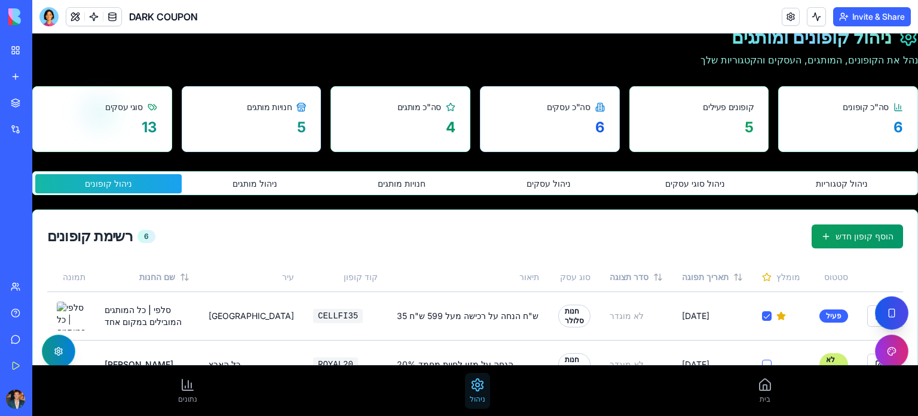
click at [115, 17] on link at bounding box center [112, 17] width 18 height 18
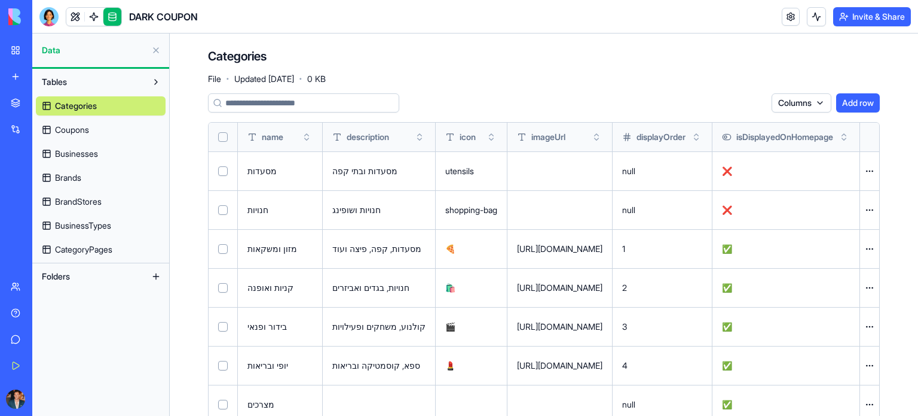
click at [84, 149] on span "Businesses" at bounding box center [76, 154] width 43 height 12
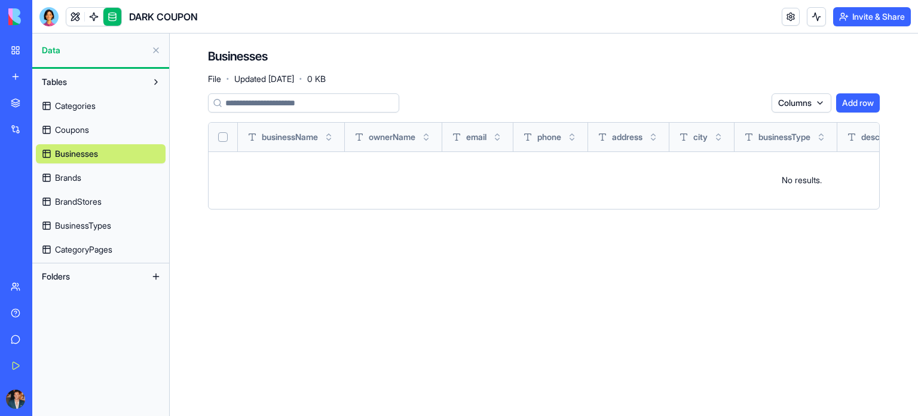
click at [101, 170] on link "Brands" at bounding box center [101, 177] width 130 height 19
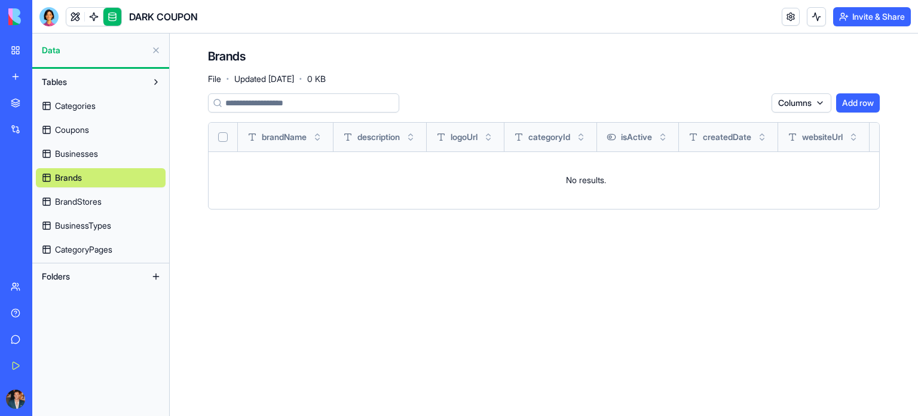
click at [101, 154] on link "Businesses" at bounding box center [101, 153] width 130 height 19
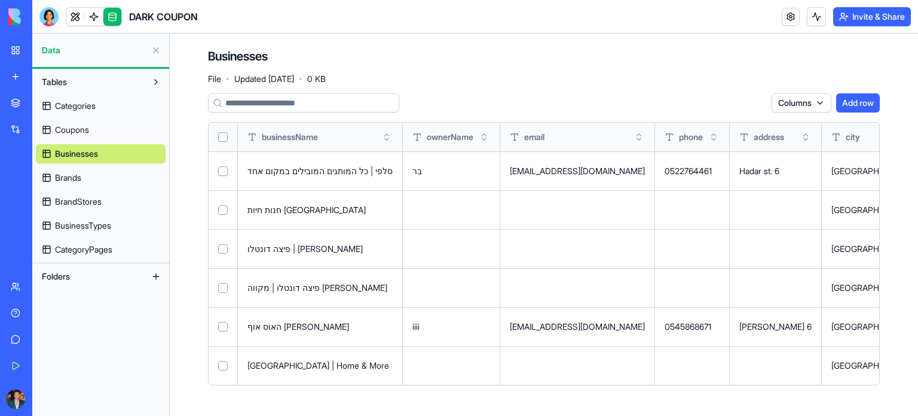
click at [108, 185] on link "Brands" at bounding box center [101, 177] width 130 height 19
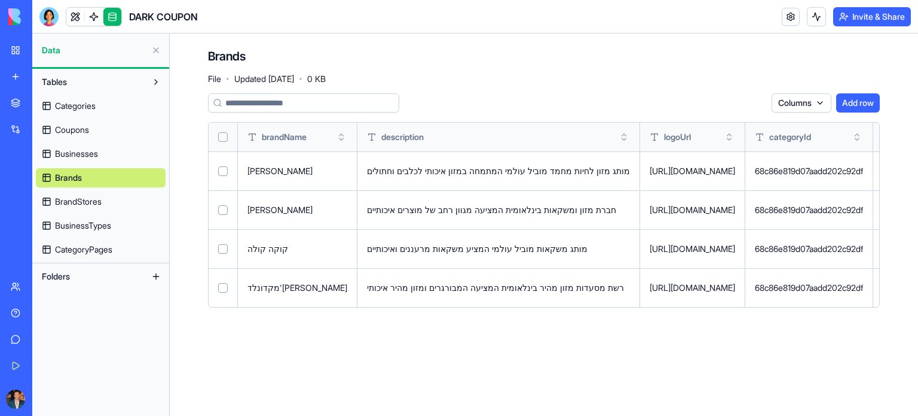
click at [108, 205] on link "BrandStores" at bounding box center [101, 201] width 130 height 19
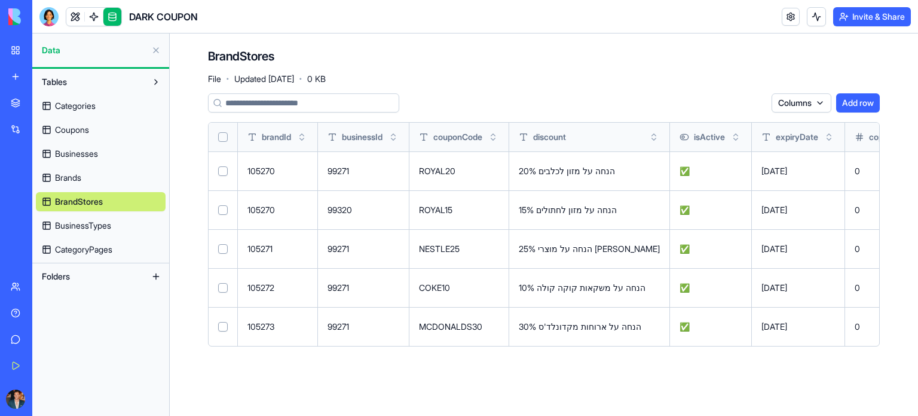
click at [106, 222] on span "BusinessTypes" at bounding box center [83, 225] width 56 height 12
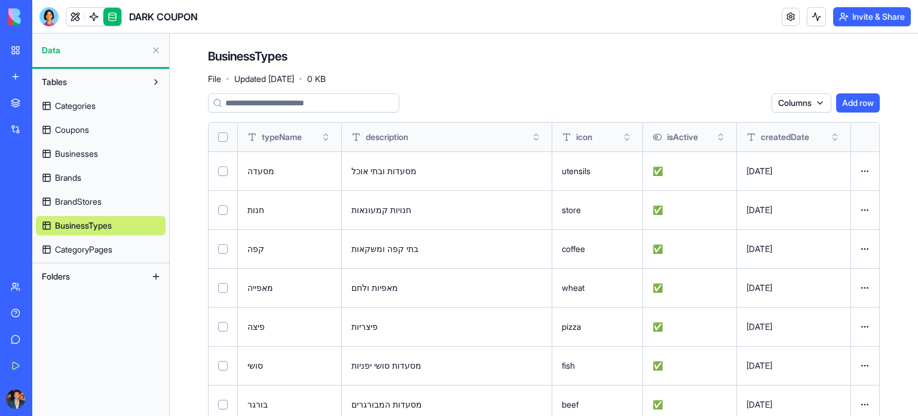
click at [67, 96] on link "Categories" at bounding box center [101, 105] width 130 height 19
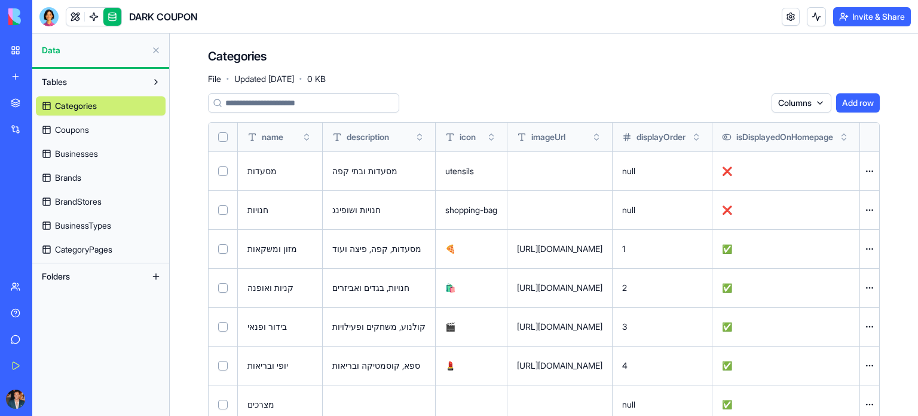
click at [157, 50] on button at bounding box center [156, 50] width 19 height 19
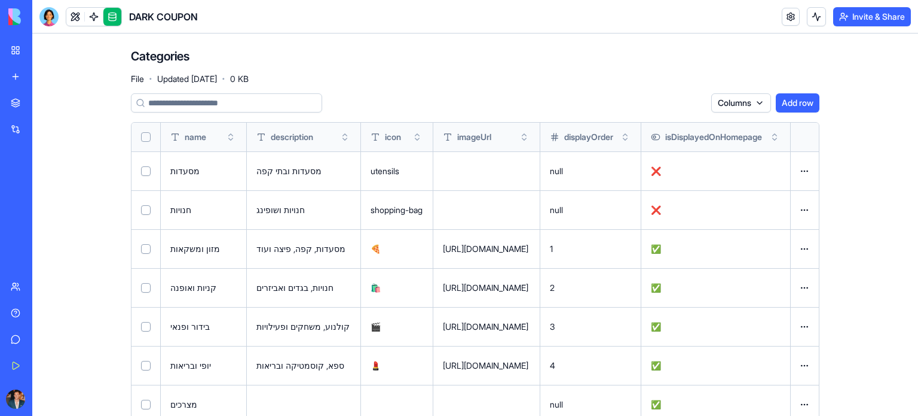
click at [117, 21] on link at bounding box center [112, 17] width 18 height 18
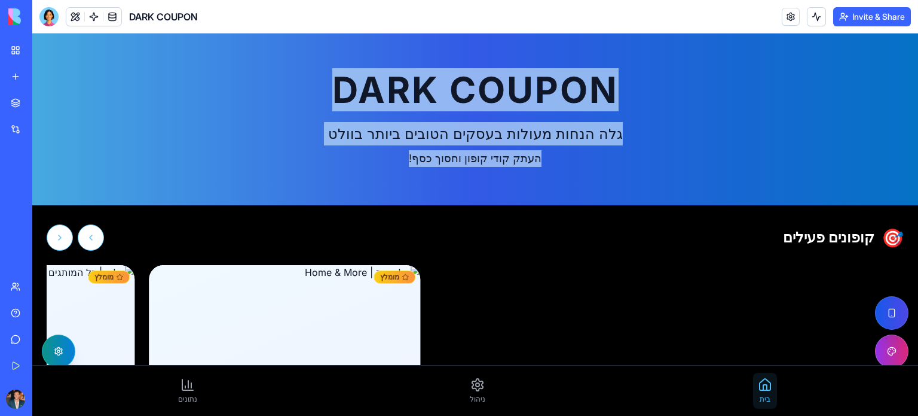
drag, startPoint x: 650, startPoint y: 105, endPoint x: 573, endPoint y: 138, distance: 83.5
click at [341, 163] on div "DARK COUPON גלה הנחות מעולות בעסקים הטובים ביותר בוולט העתק קודי קופון וחסוך כס…" at bounding box center [475, 119] width 886 height 172
click at [680, 145] on div "DARK COUPON גלה הנחות מעולות בעסקים הטובים ביותר בוולט העתק קודי קופון וחסוך כס…" at bounding box center [475, 119] width 886 height 172
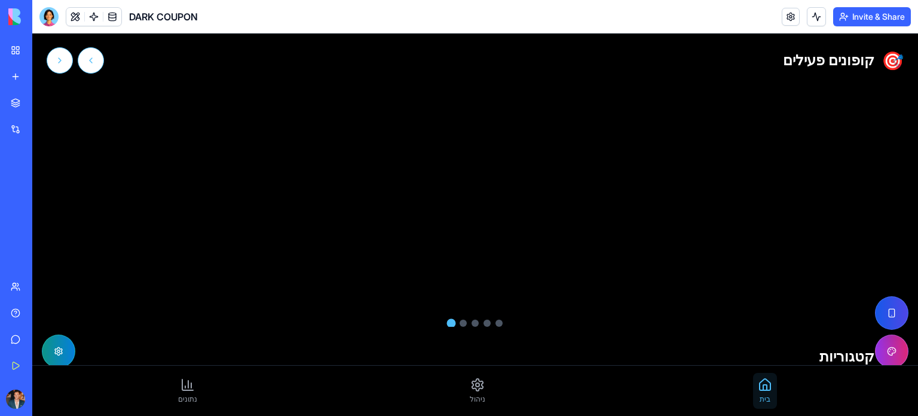
scroll to position [179, 0]
